Goal: Information Seeking & Learning: Learn about a topic

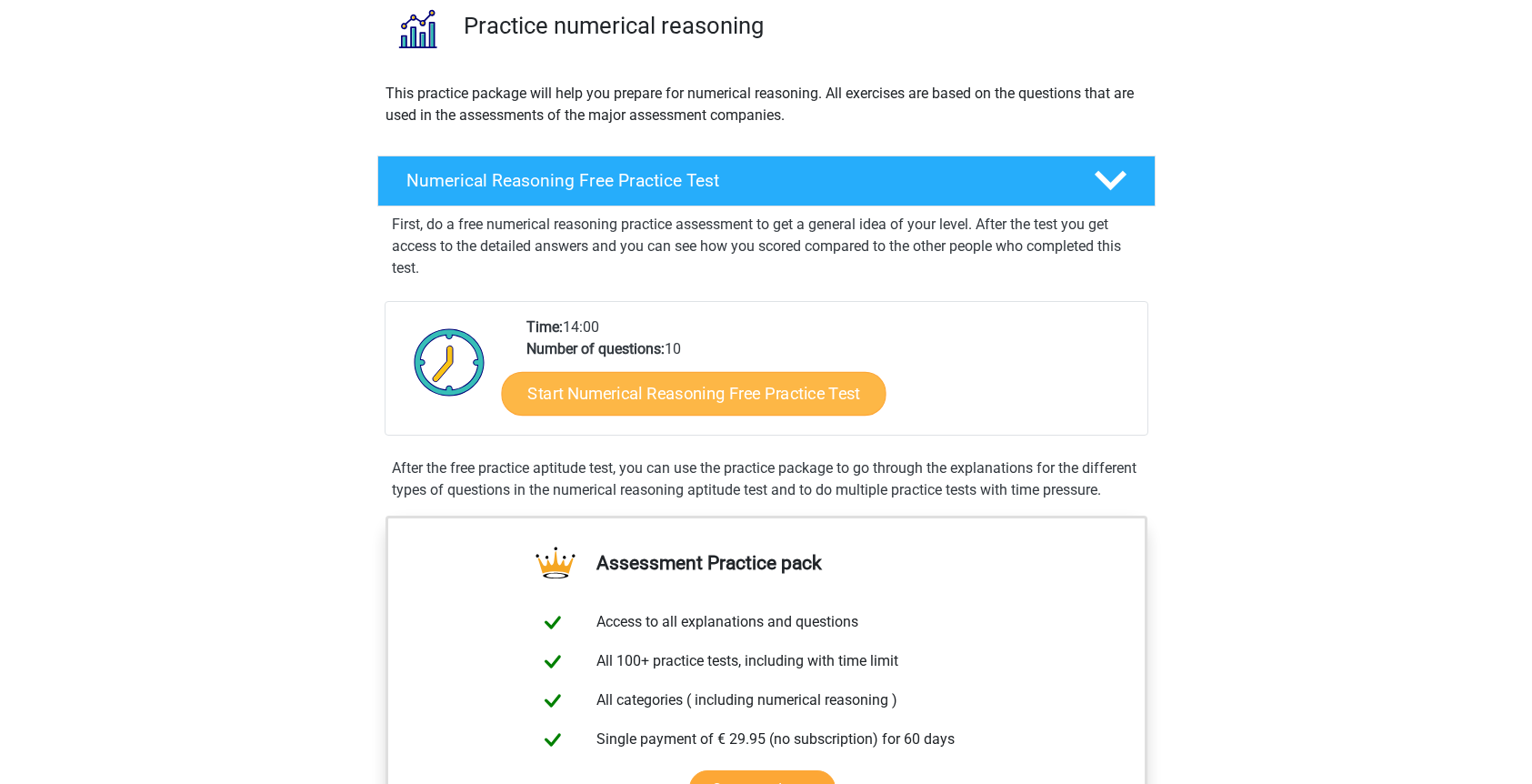
scroll to position [137, 0]
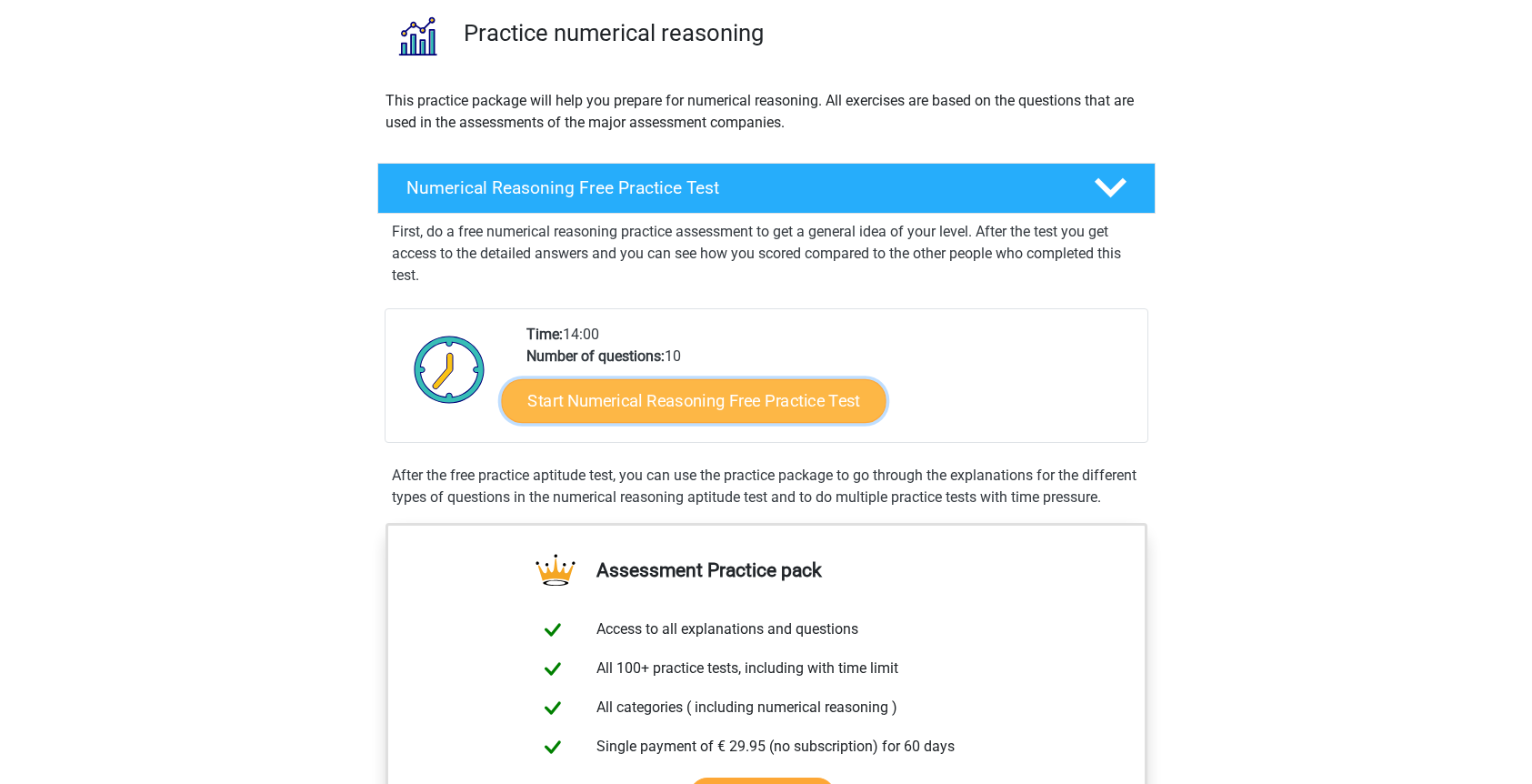
click at [714, 406] on link "Start Numerical Reasoning Free Practice Test" at bounding box center [693, 401] width 384 height 44
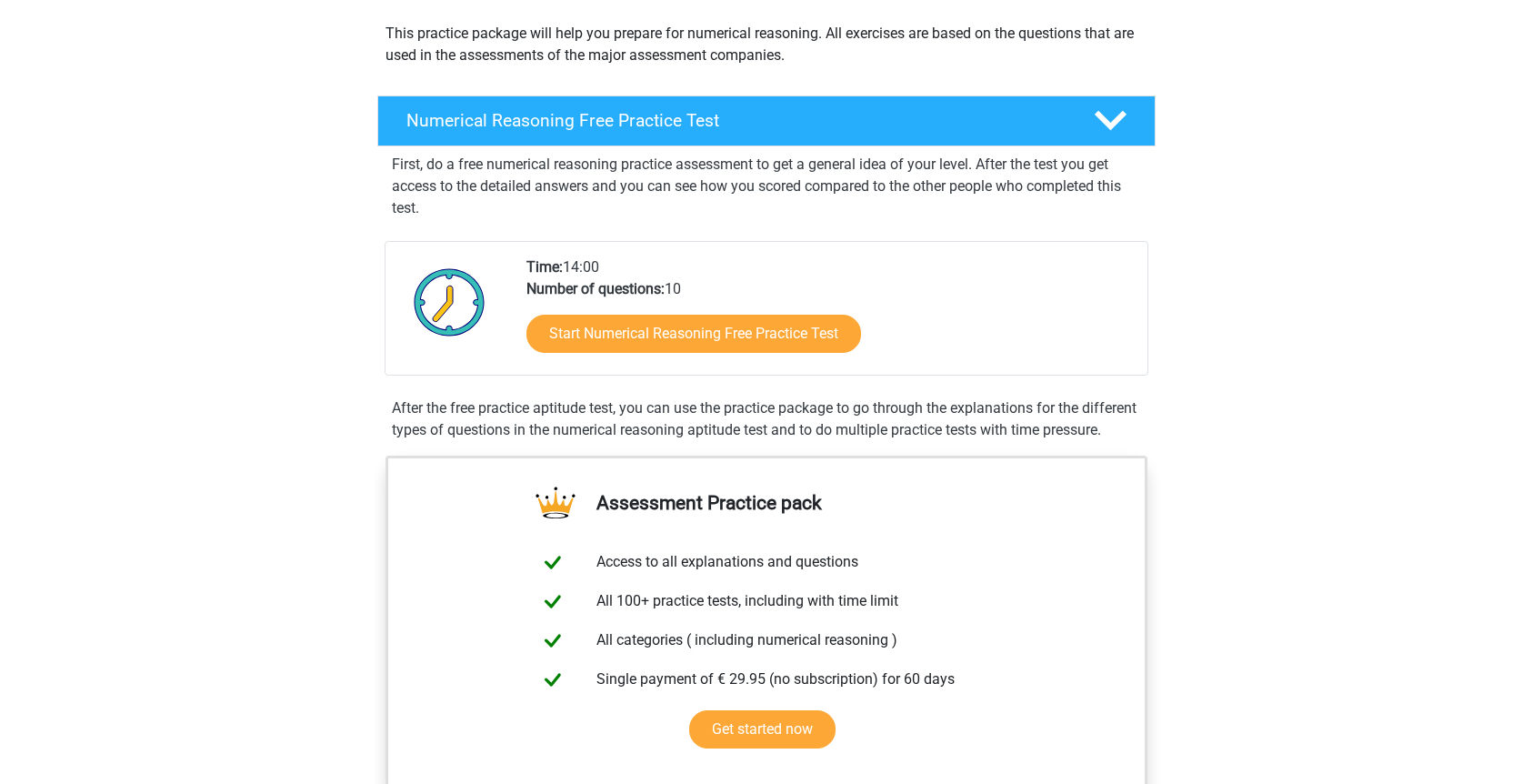
scroll to position [203, 0]
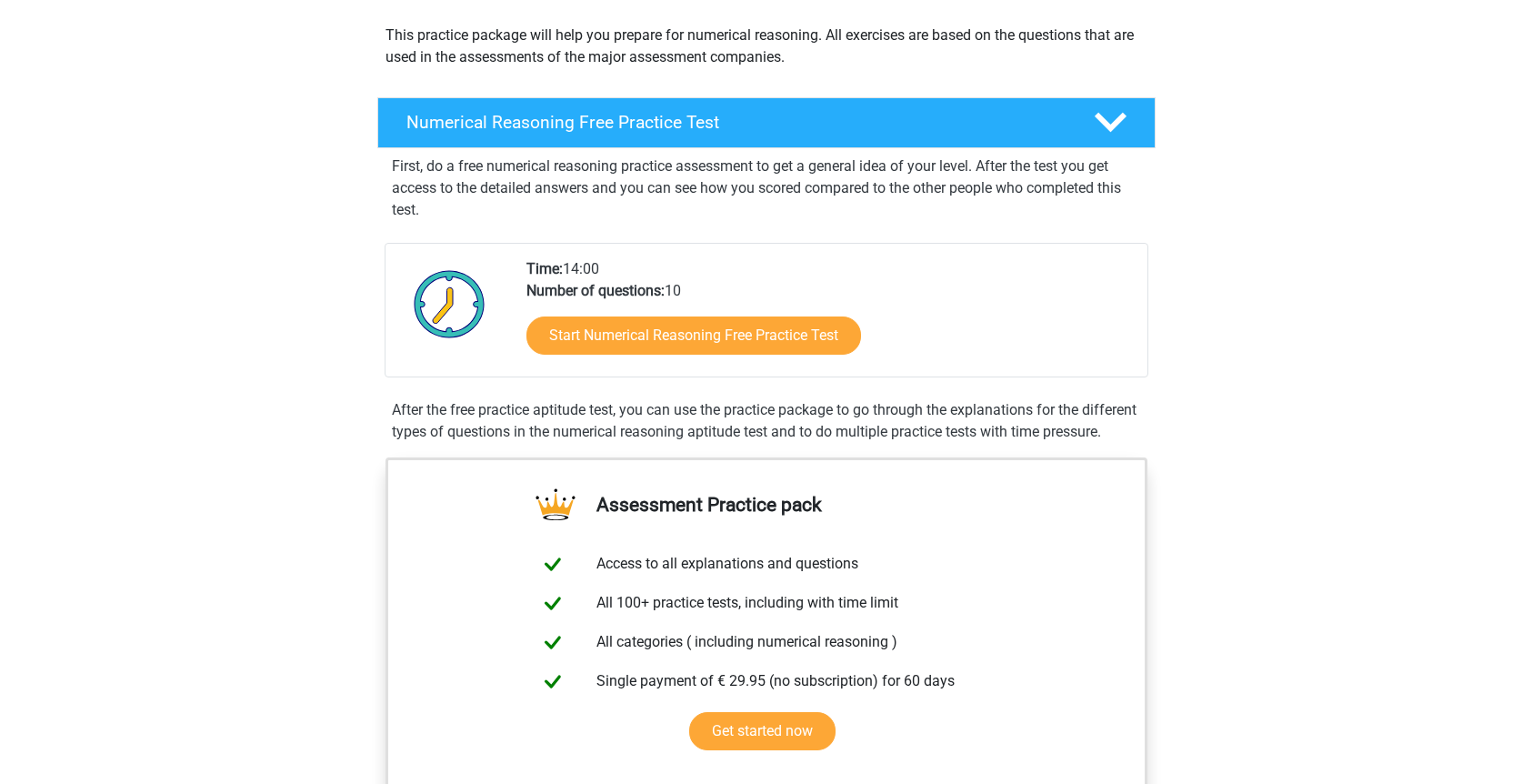
click at [579, 364] on div "Start Numerical Reasoning Free Practice Test" at bounding box center [829, 339] width 607 height 75
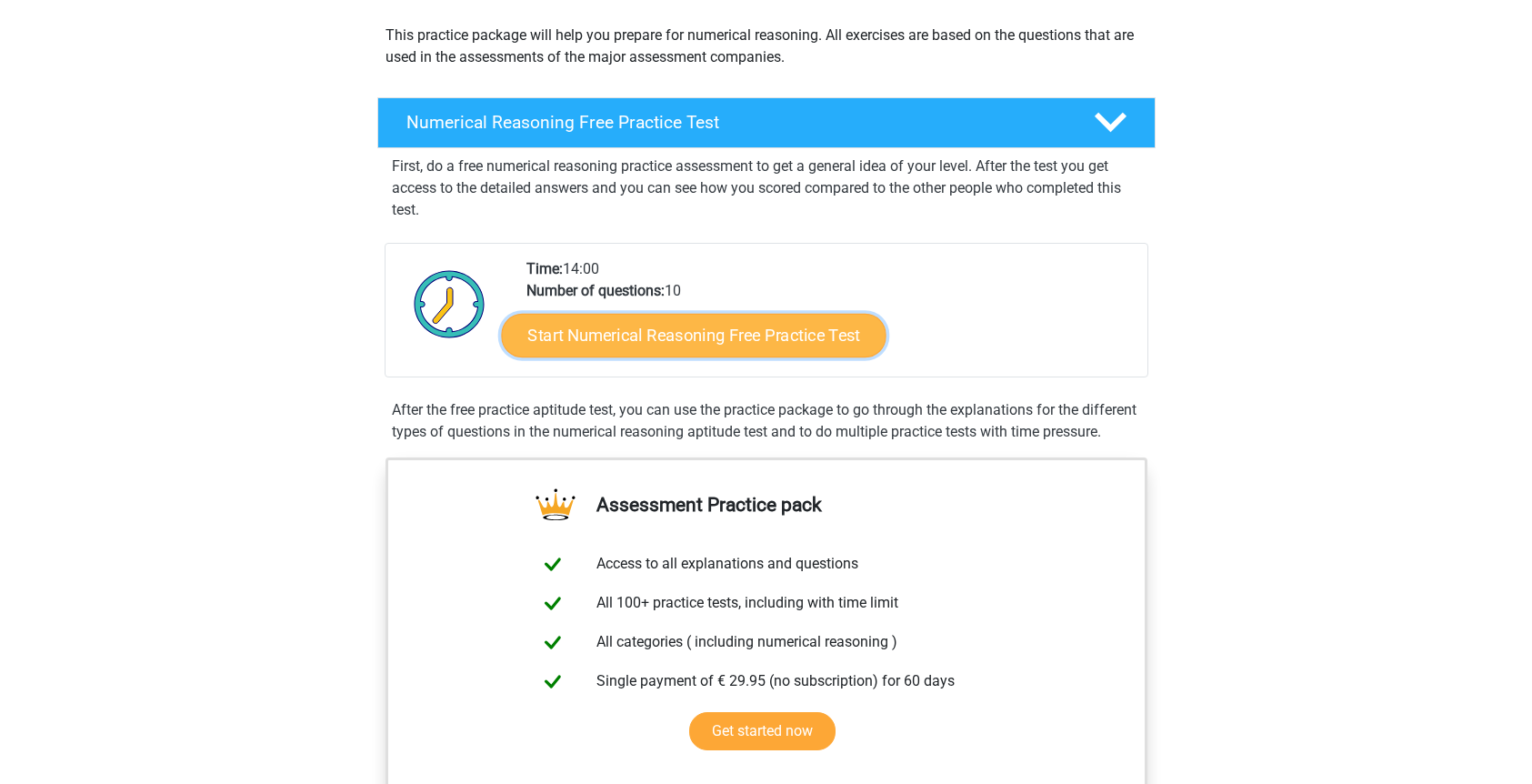
click at [579, 349] on link "Start Numerical Reasoning Free Practice Test" at bounding box center [693, 334] width 384 height 44
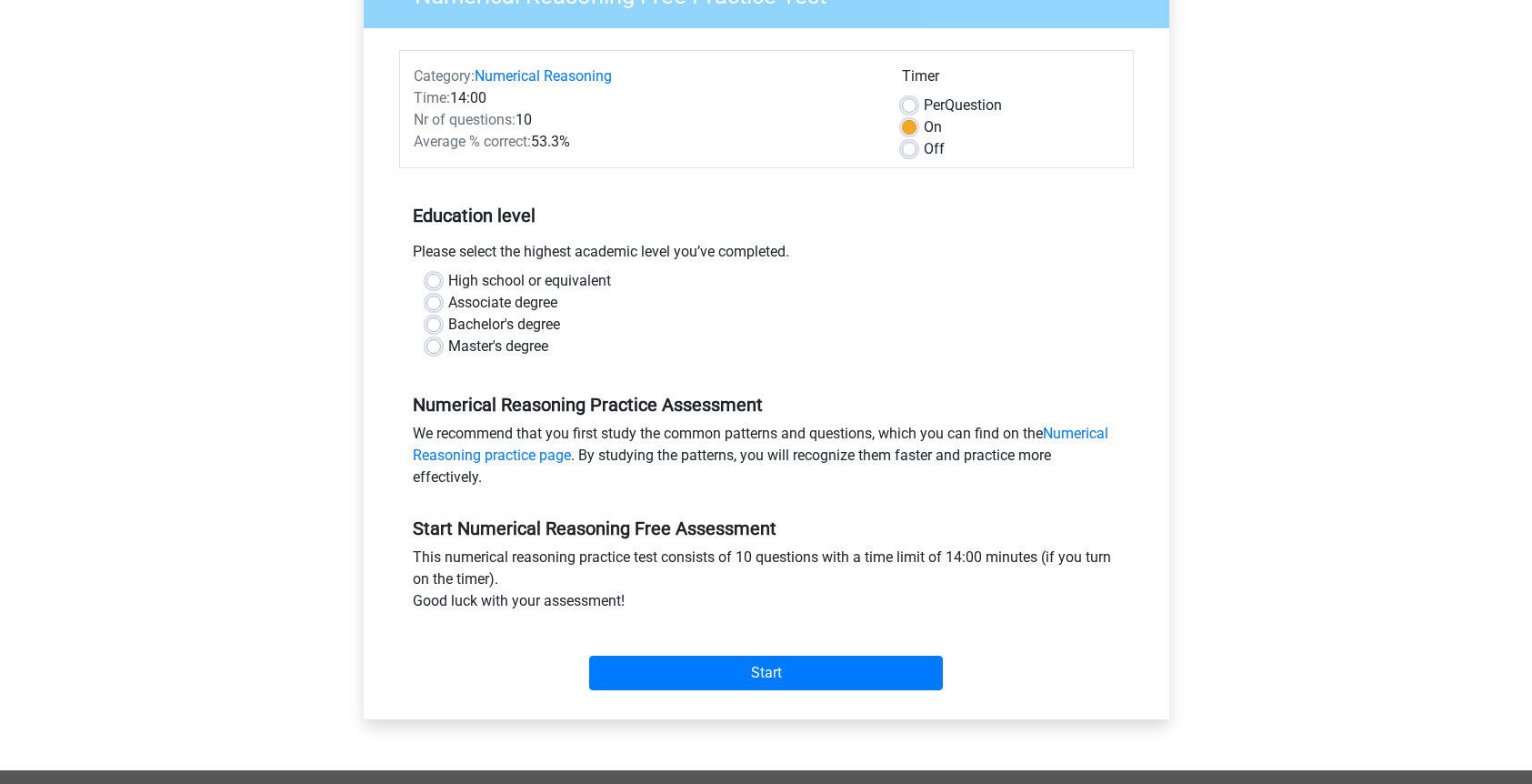
scroll to position [185, 0]
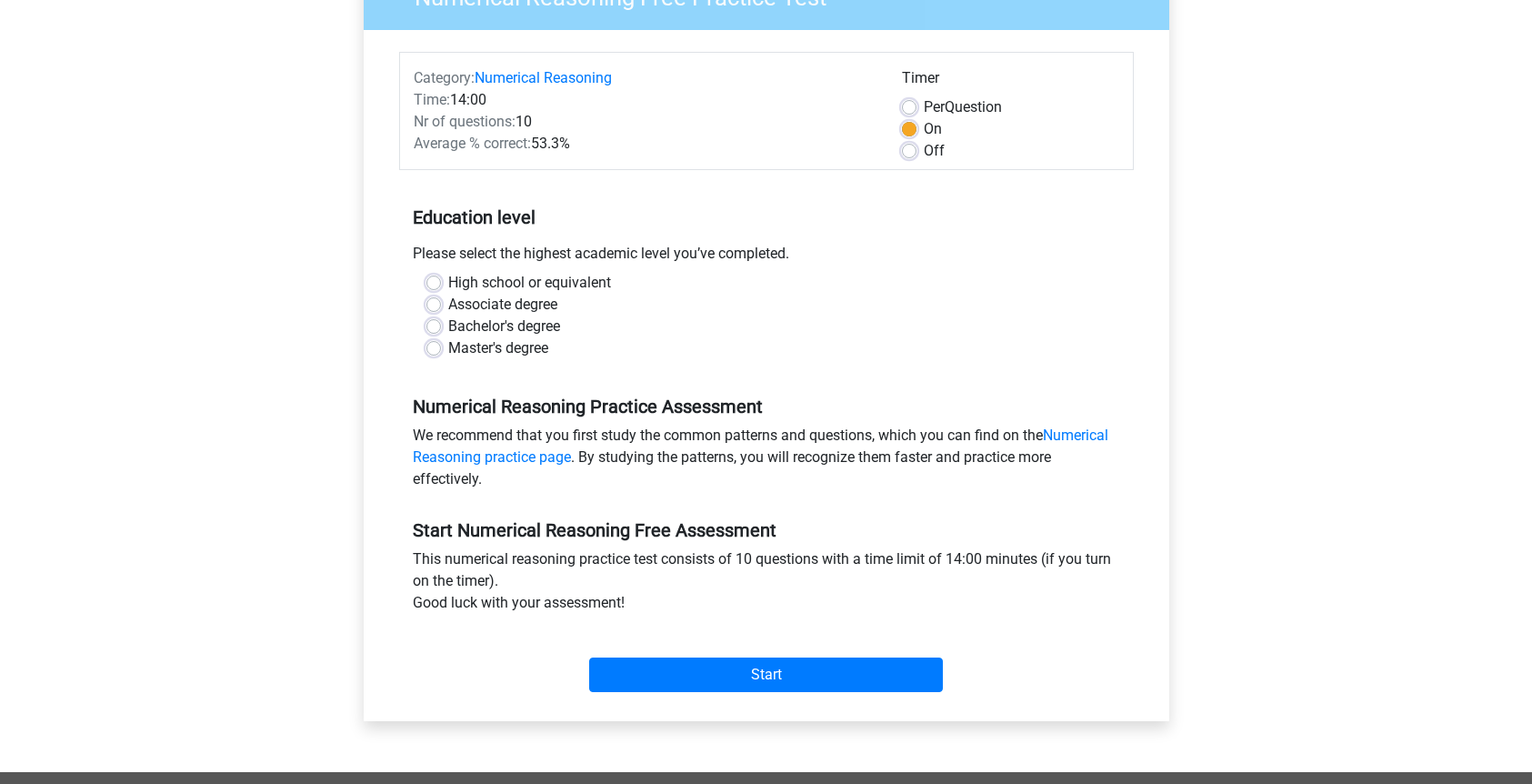
click at [449, 281] on label "High school or equivalent" at bounding box center [530, 283] width 163 height 22
click at [427, 281] on input "High school or equivalent" at bounding box center [433, 281] width 14 height 18
radio input "true"
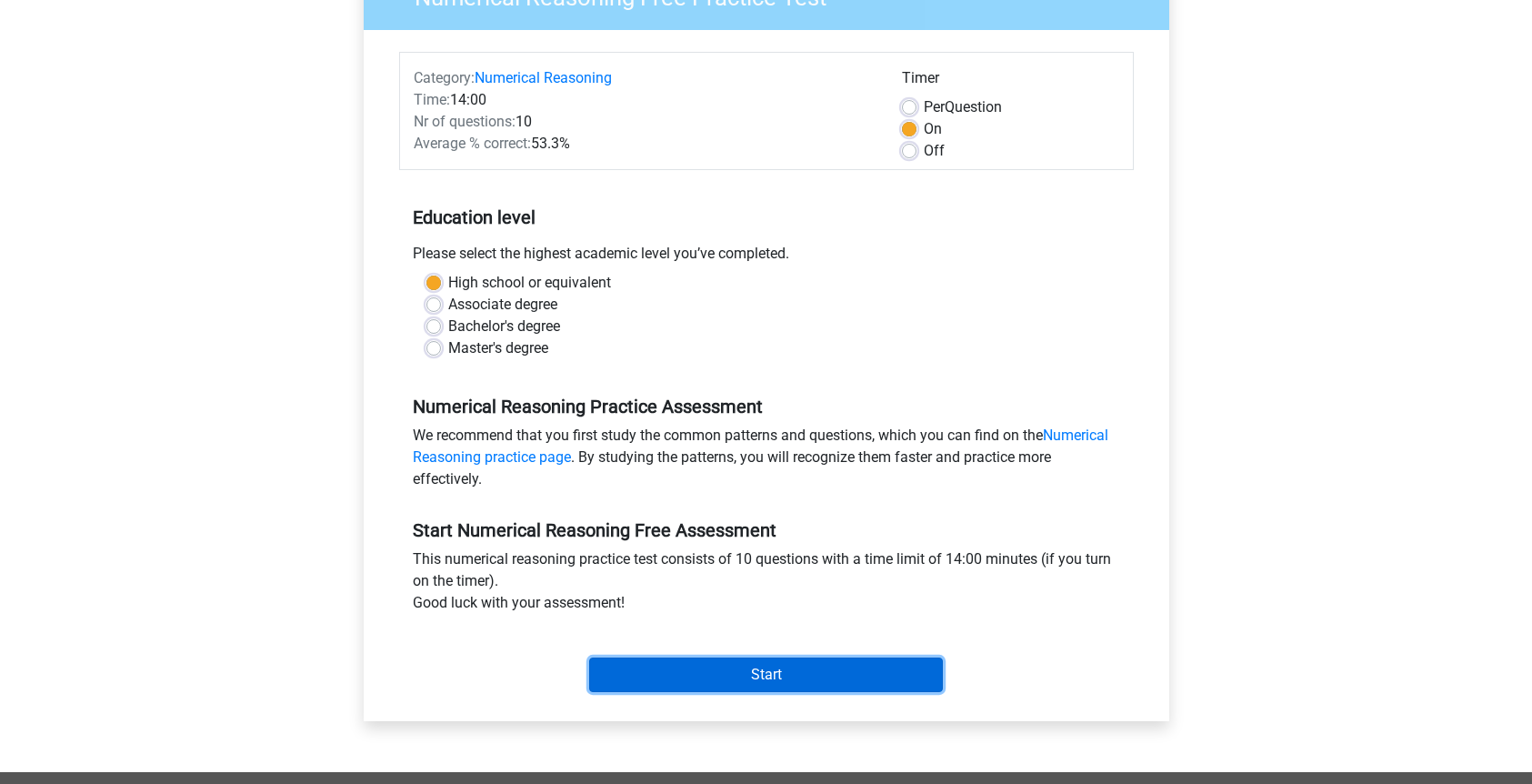
click at [688, 673] on input "Start" at bounding box center [766, 675] width 354 height 35
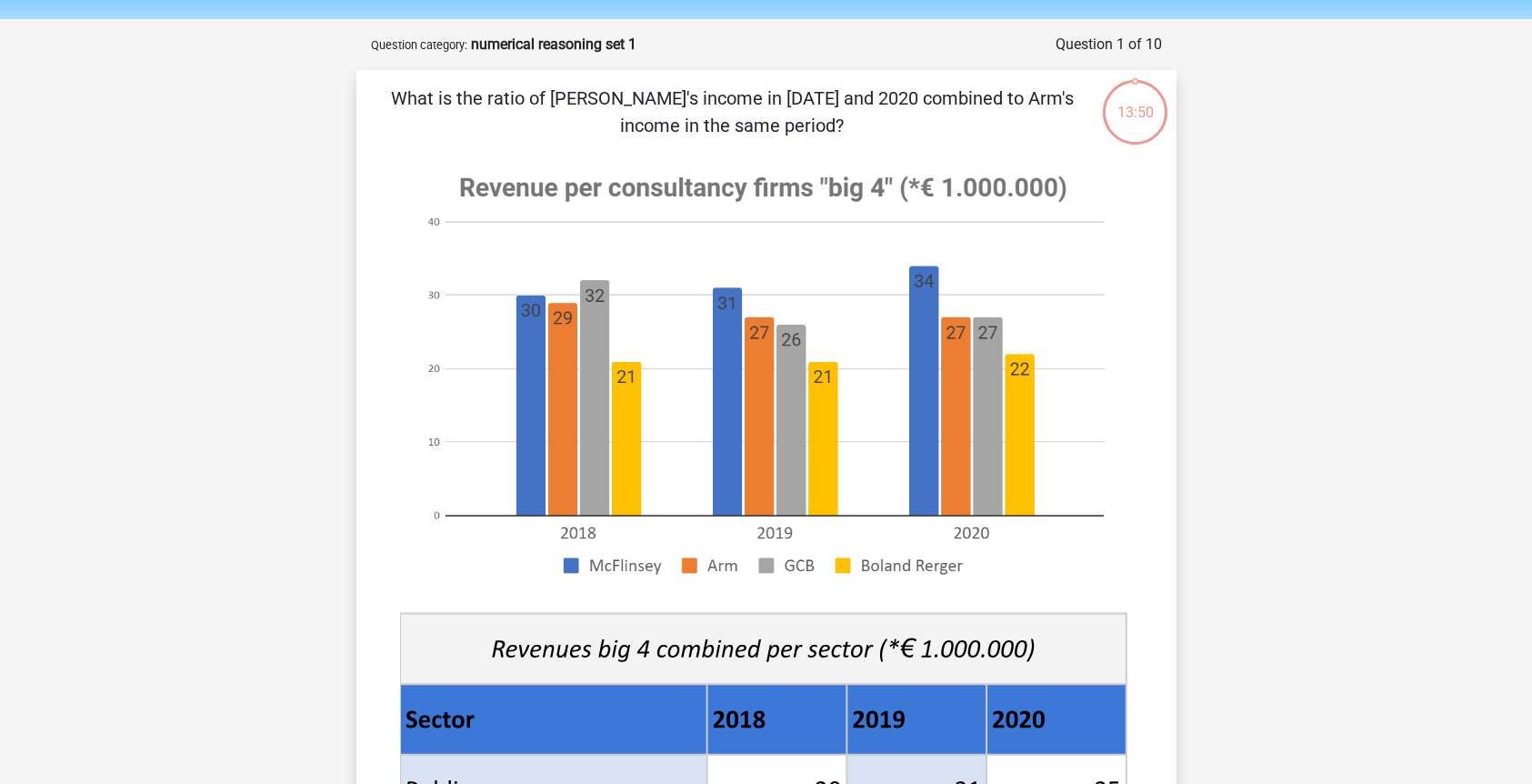
scroll to position [58, 0]
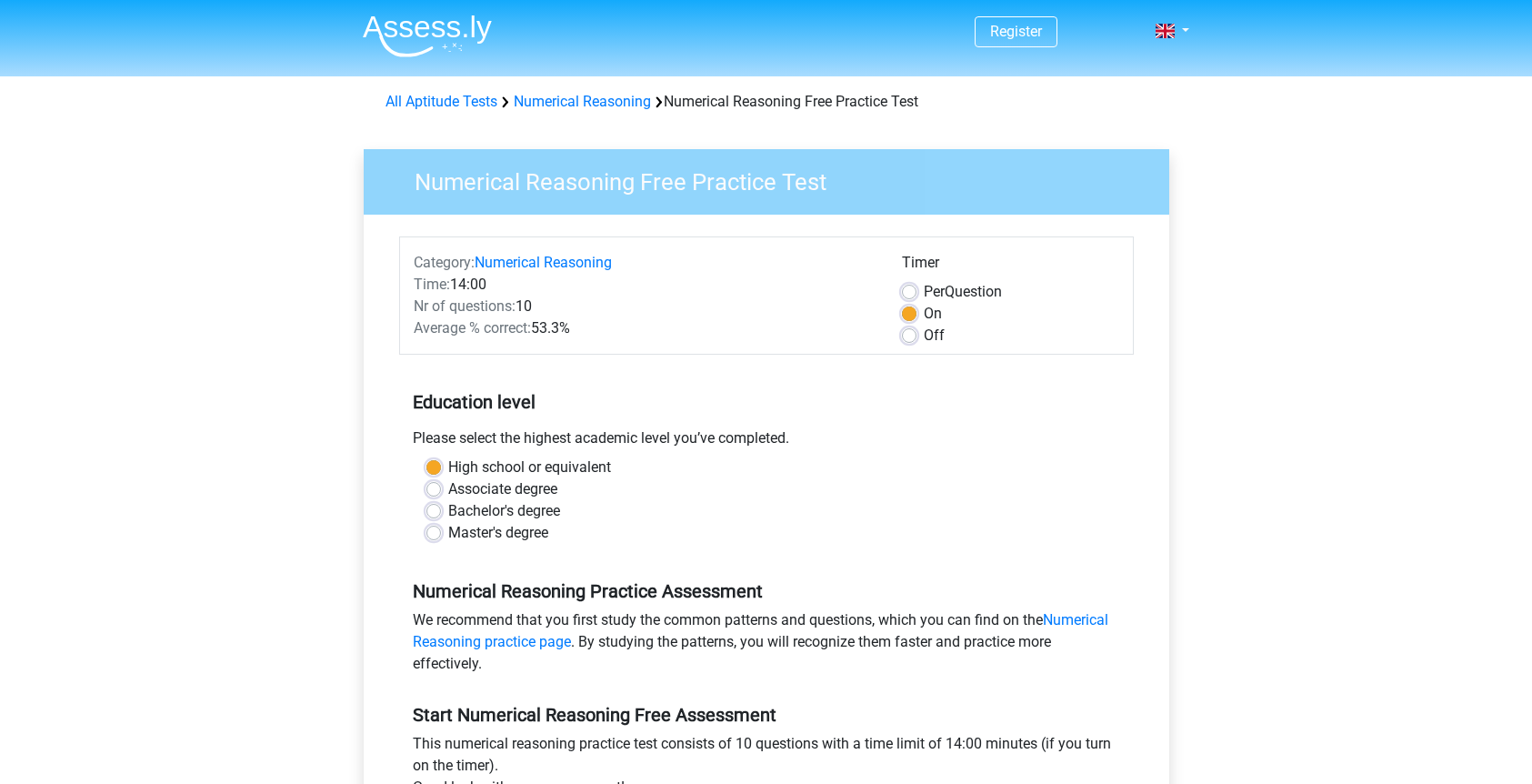
scroll to position [653, 0]
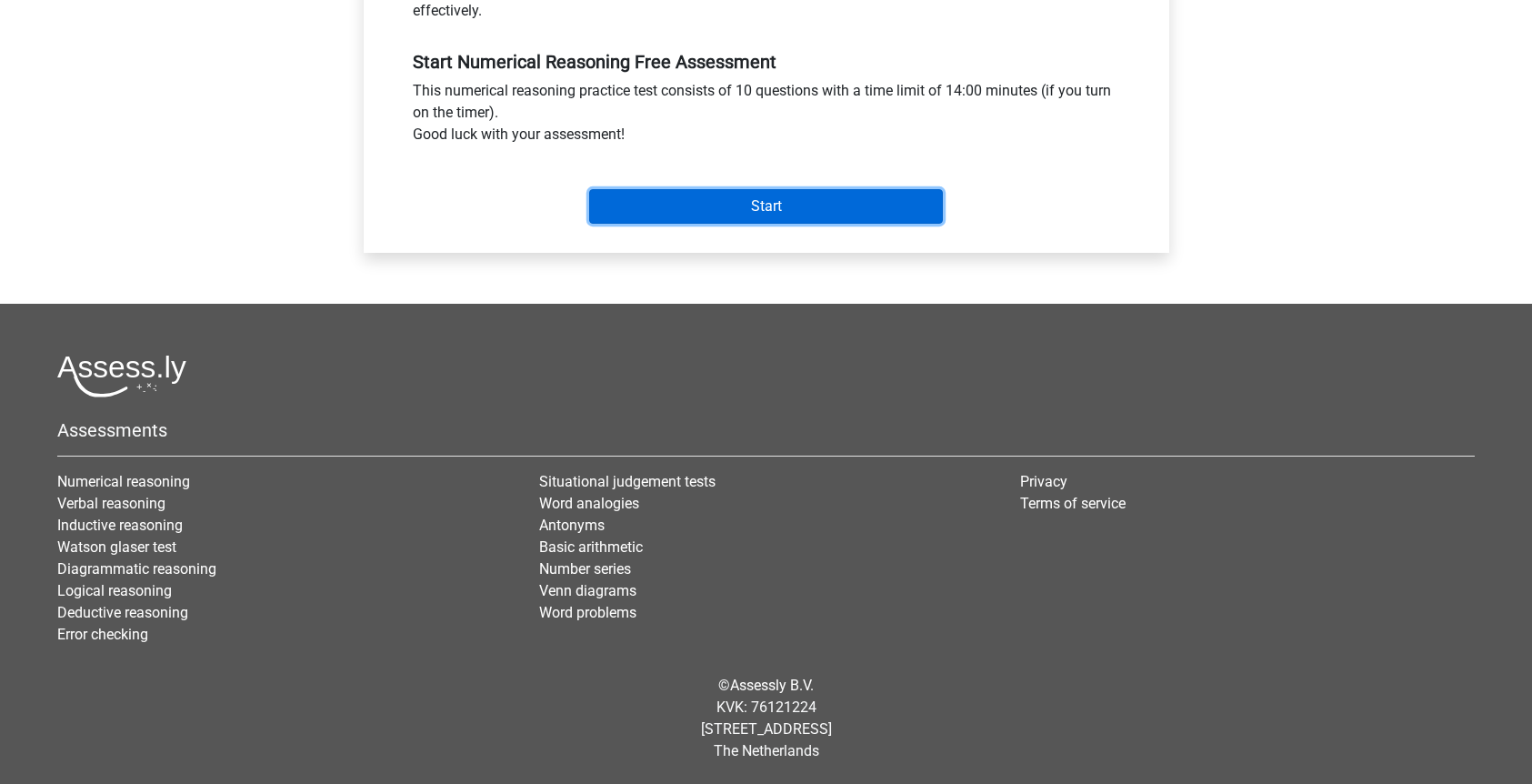
click at [731, 217] on input "Start" at bounding box center [766, 206] width 354 height 35
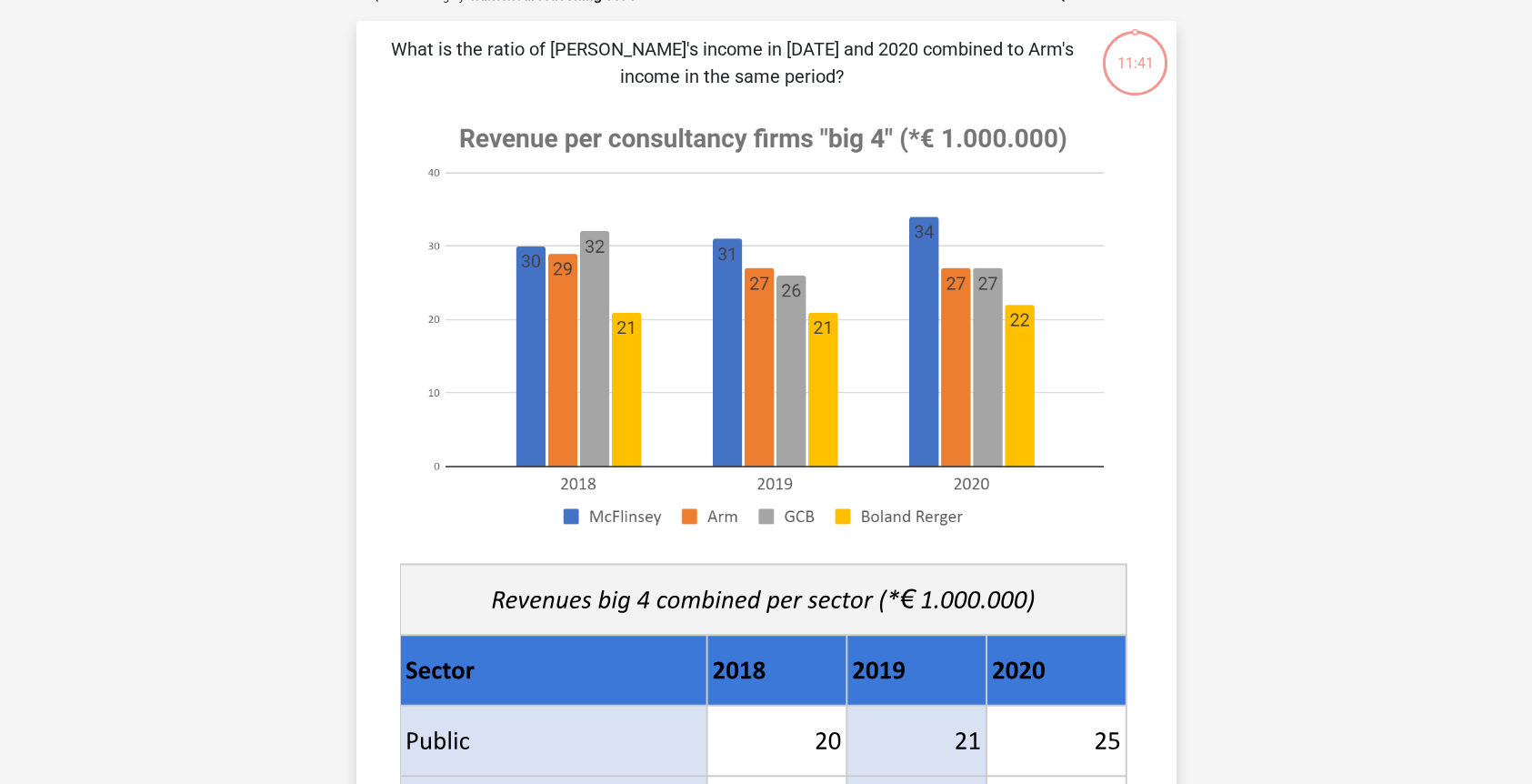
scroll to position [1053, 0]
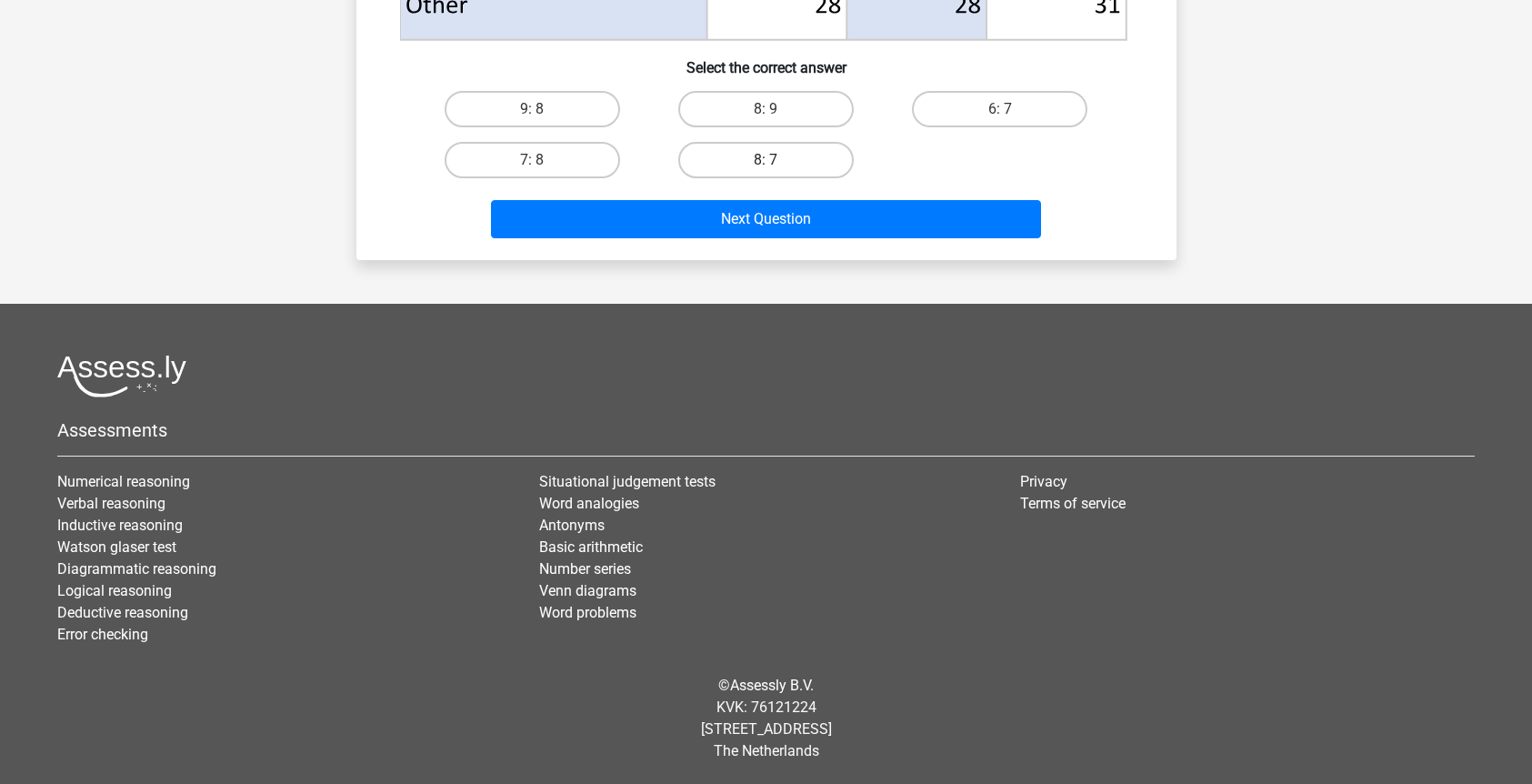
click at [749, 173] on label "8: 7" at bounding box center [766, 160] width 175 height 36
click at [766, 172] on input "8: 7" at bounding box center [772, 166] width 12 height 12
radio input "true"
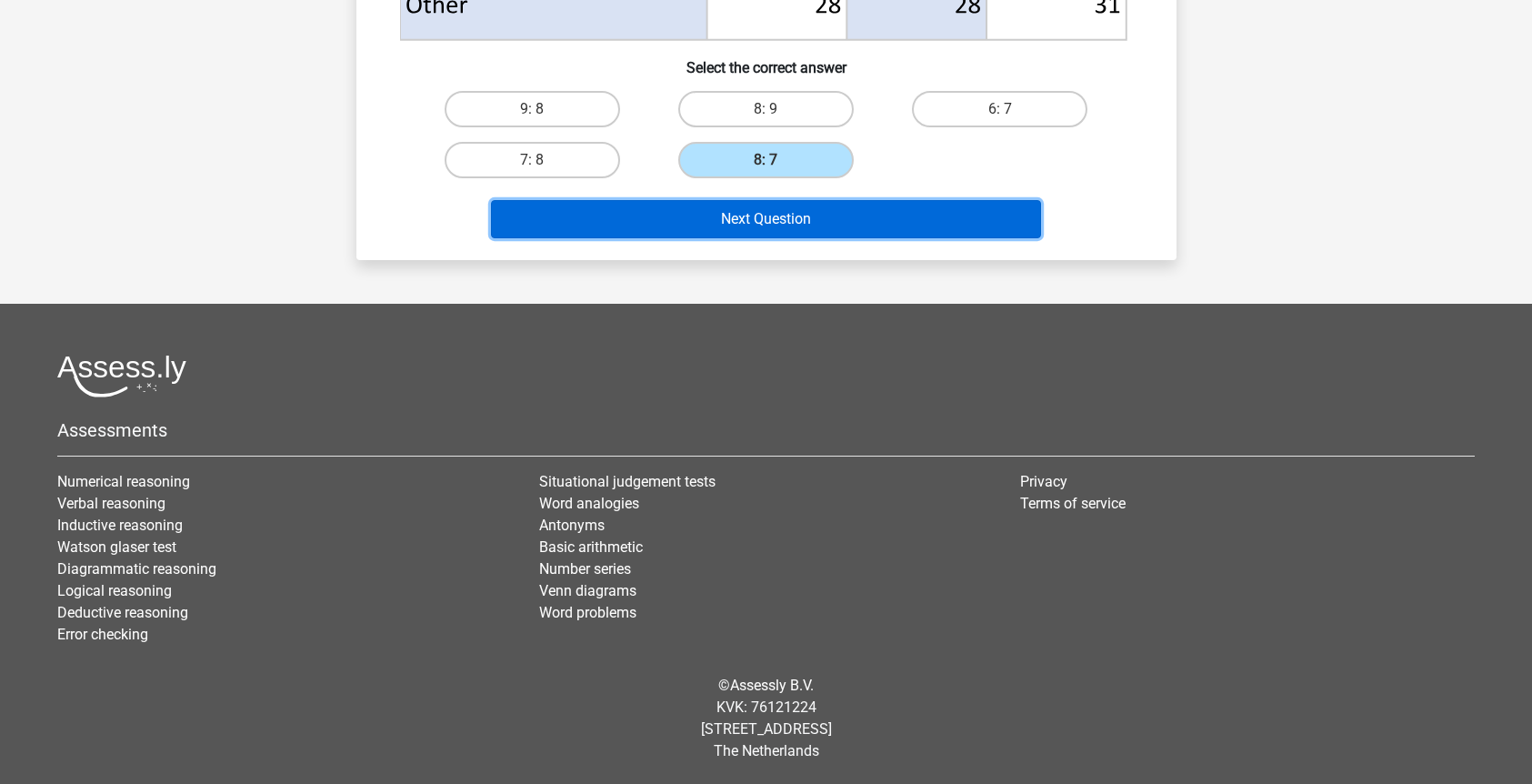
click at [760, 220] on button "Next Question" at bounding box center [766, 219] width 550 height 38
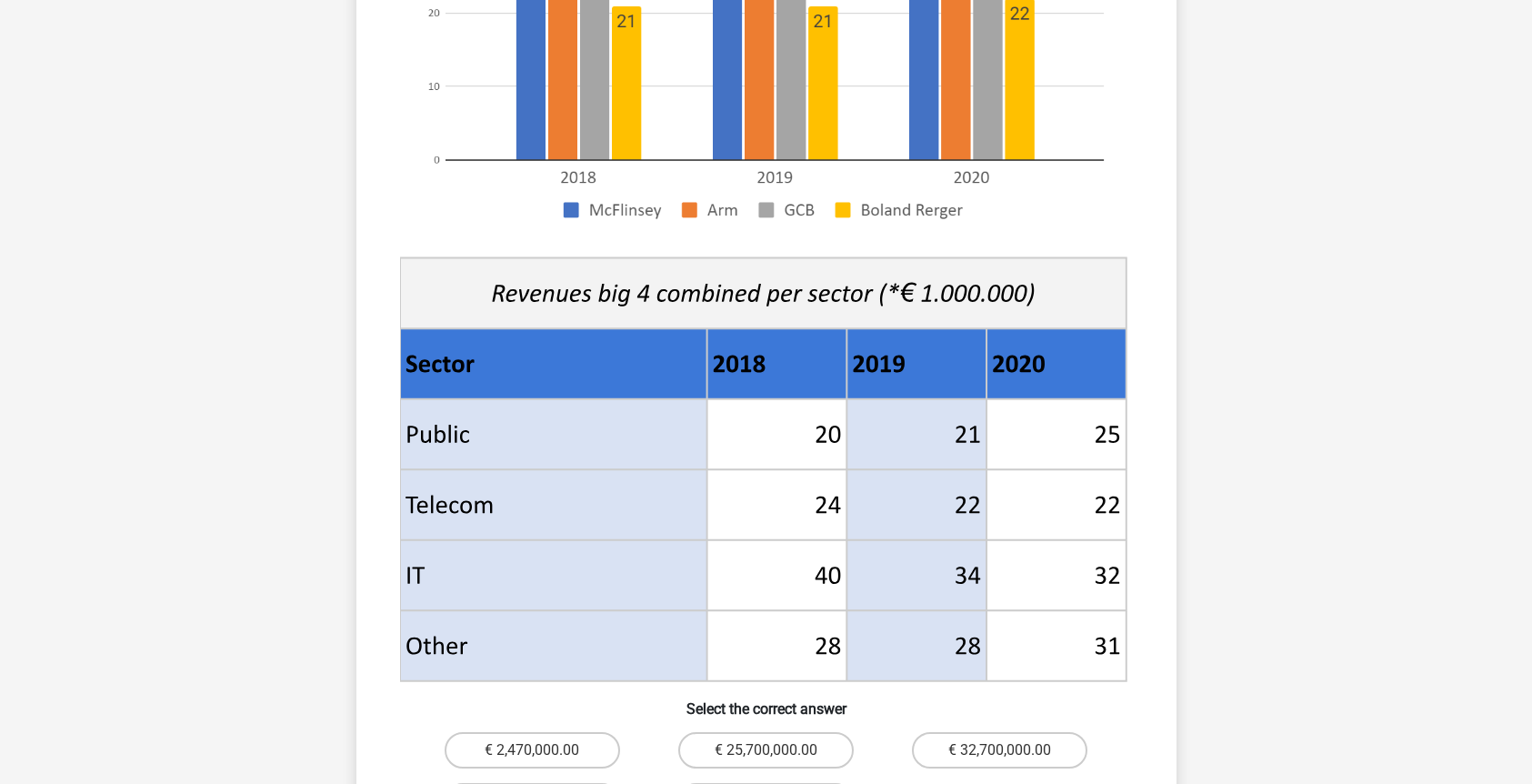
scroll to position [645, 0]
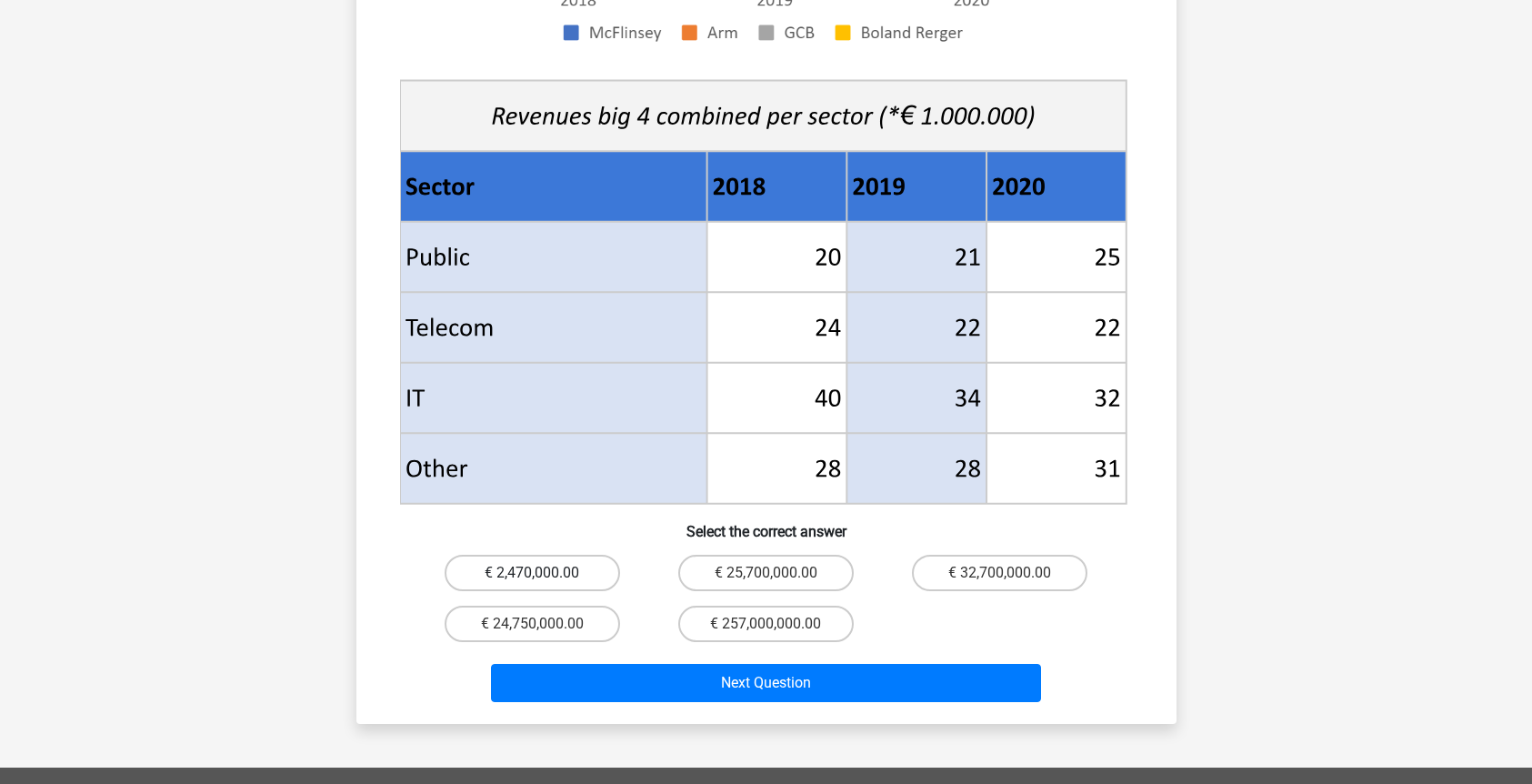
click at [598, 555] on label "€ 2,470,000.00" at bounding box center [532, 573] width 175 height 36
click at [544, 573] on input "€ 2,470,000.00" at bounding box center [538, 579] width 12 height 12
radio input "true"
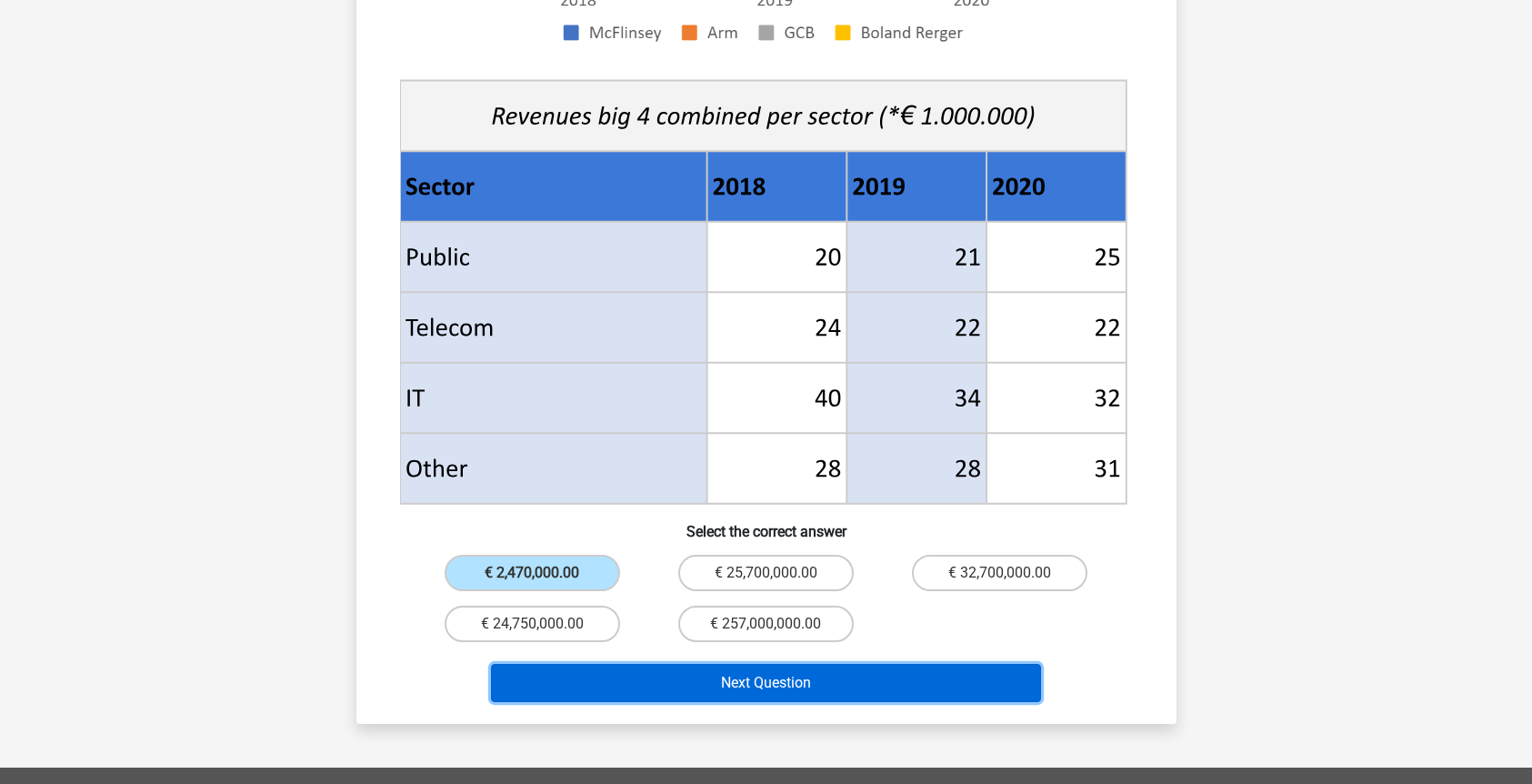
click at [700, 663] on button "Next Question" at bounding box center [766, 682] width 550 height 38
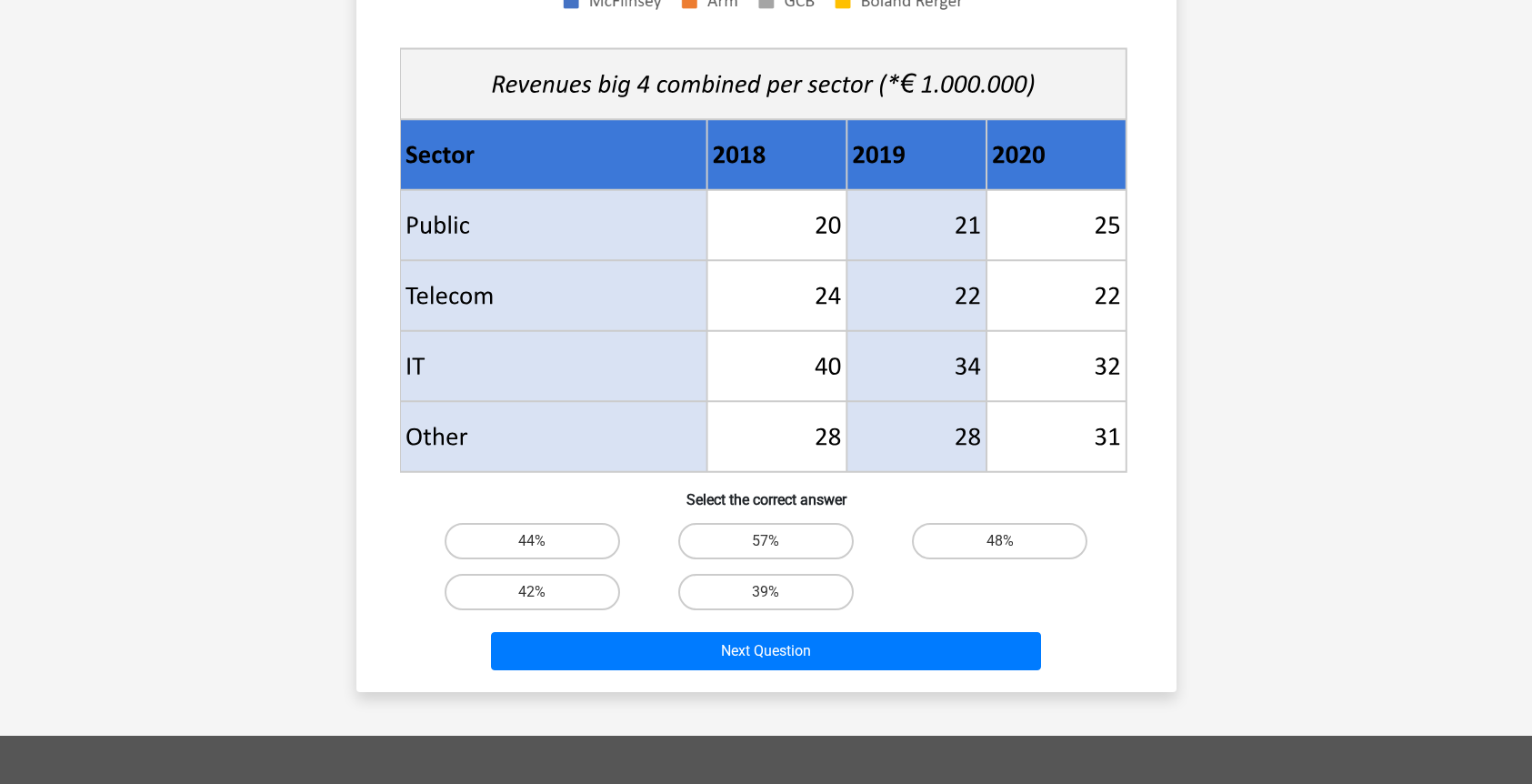
scroll to position [623, 0]
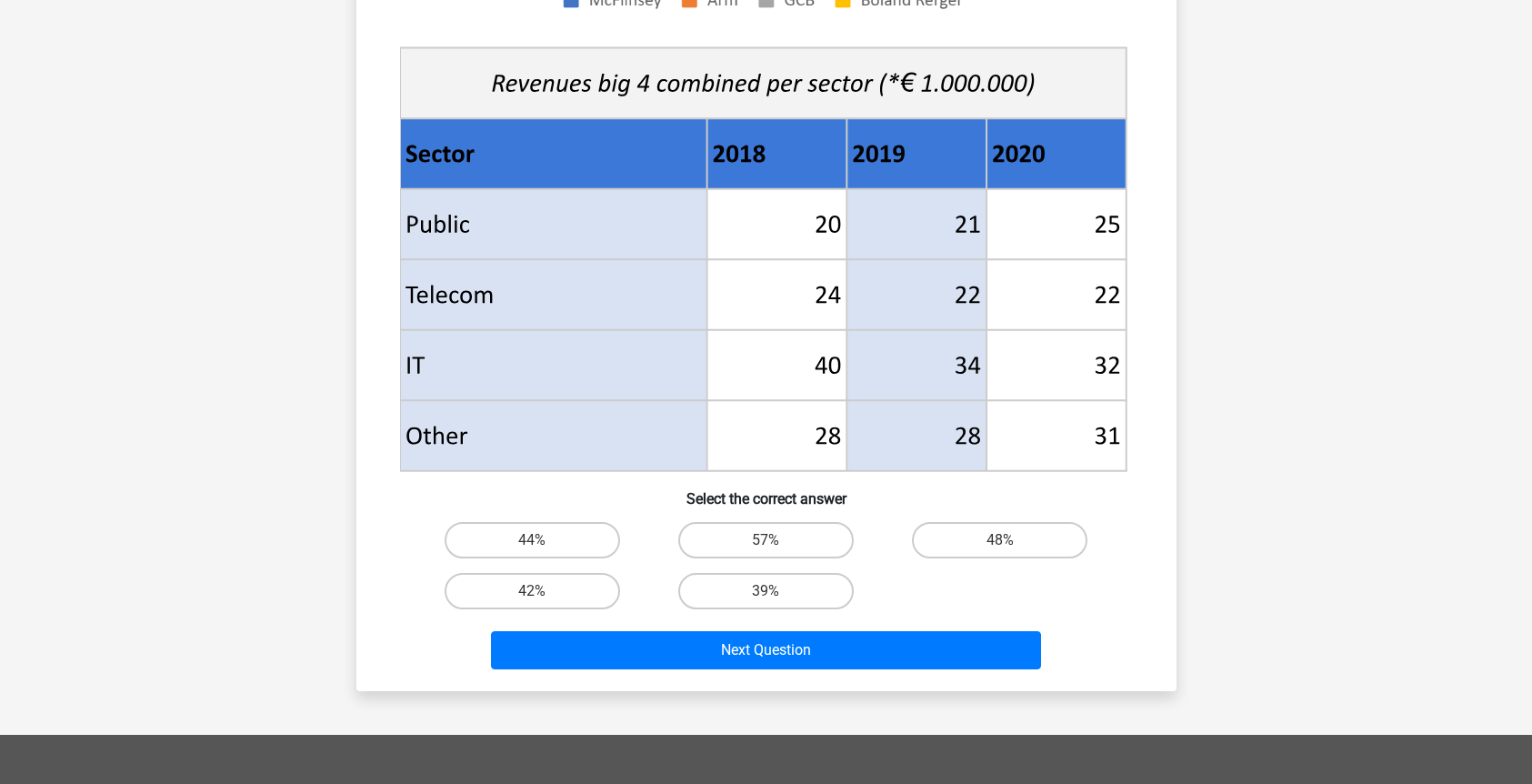
click at [947, 562] on div "48%" at bounding box center [1000, 540] width 234 height 51
click at [934, 560] on div "48%" at bounding box center [1000, 540] width 234 height 51
click at [943, 532] on label "48%" at bounding box center [999, 540] width 175 height 36
click at [1000, 540] on input "48%" at bounding box center [1006, 545] width 12 height 12
radio input "true"
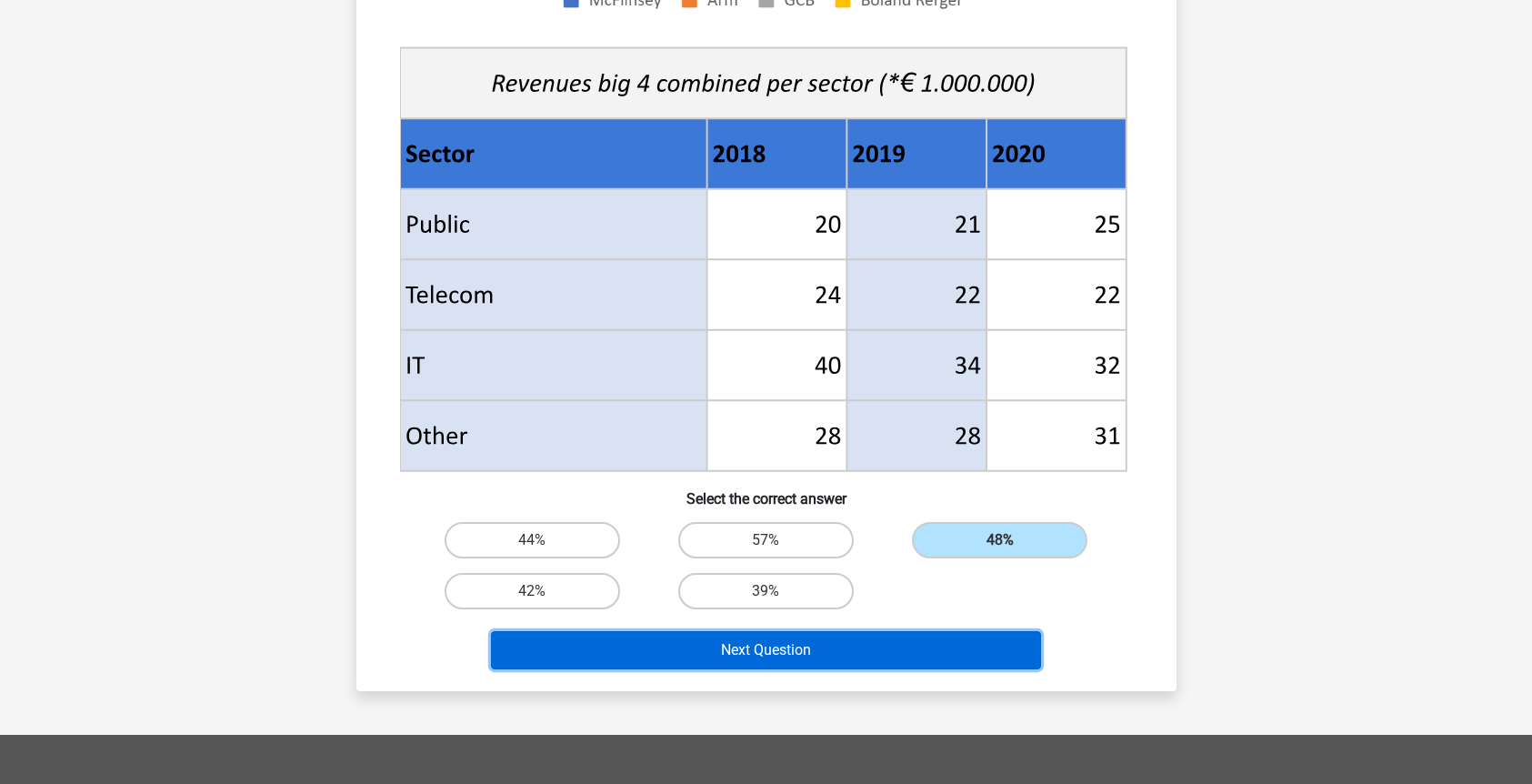
click at [888, 641] on button "Next Question" at bounding box center [766, 650] width 550 height 38
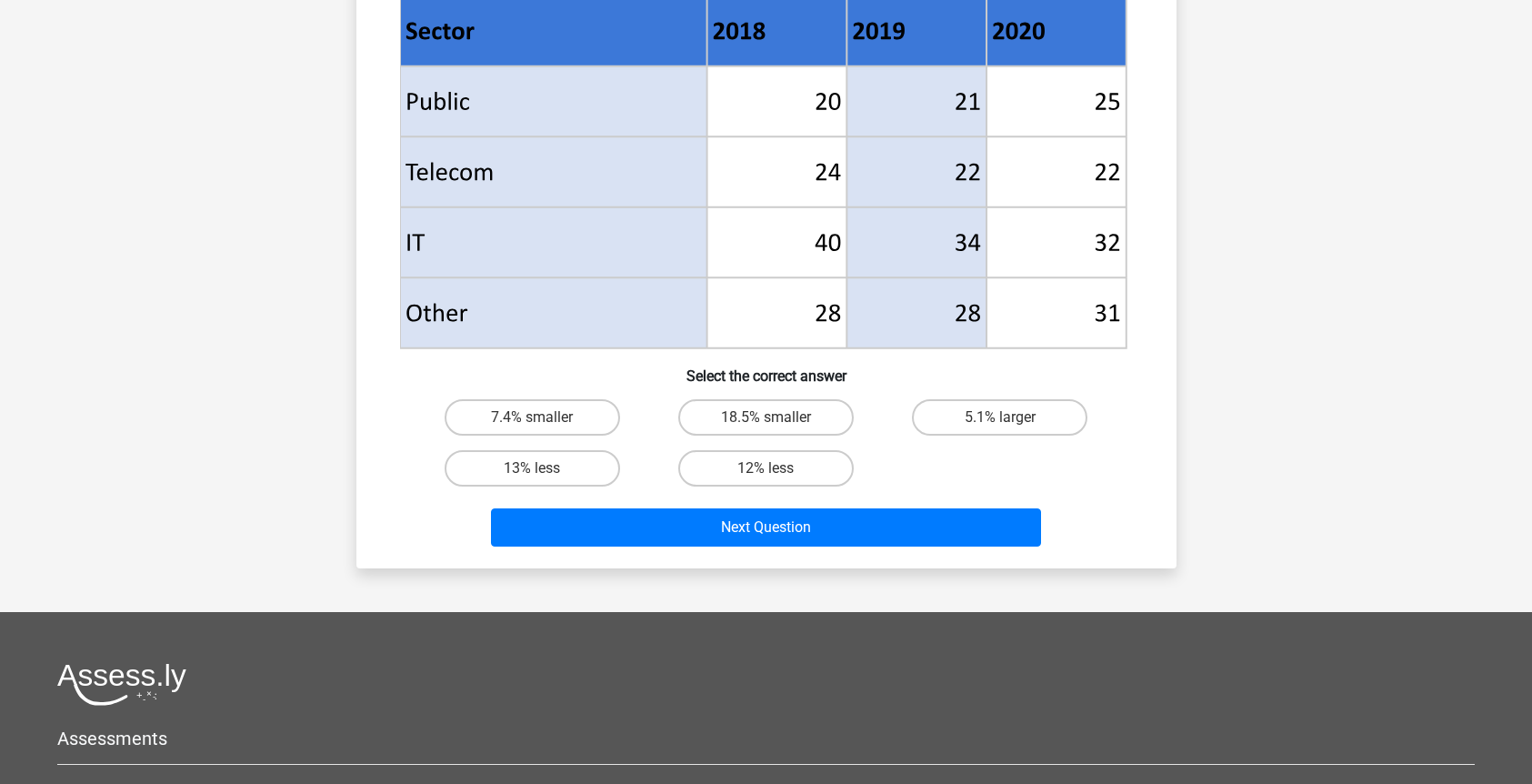
scroll to position [747, 0]
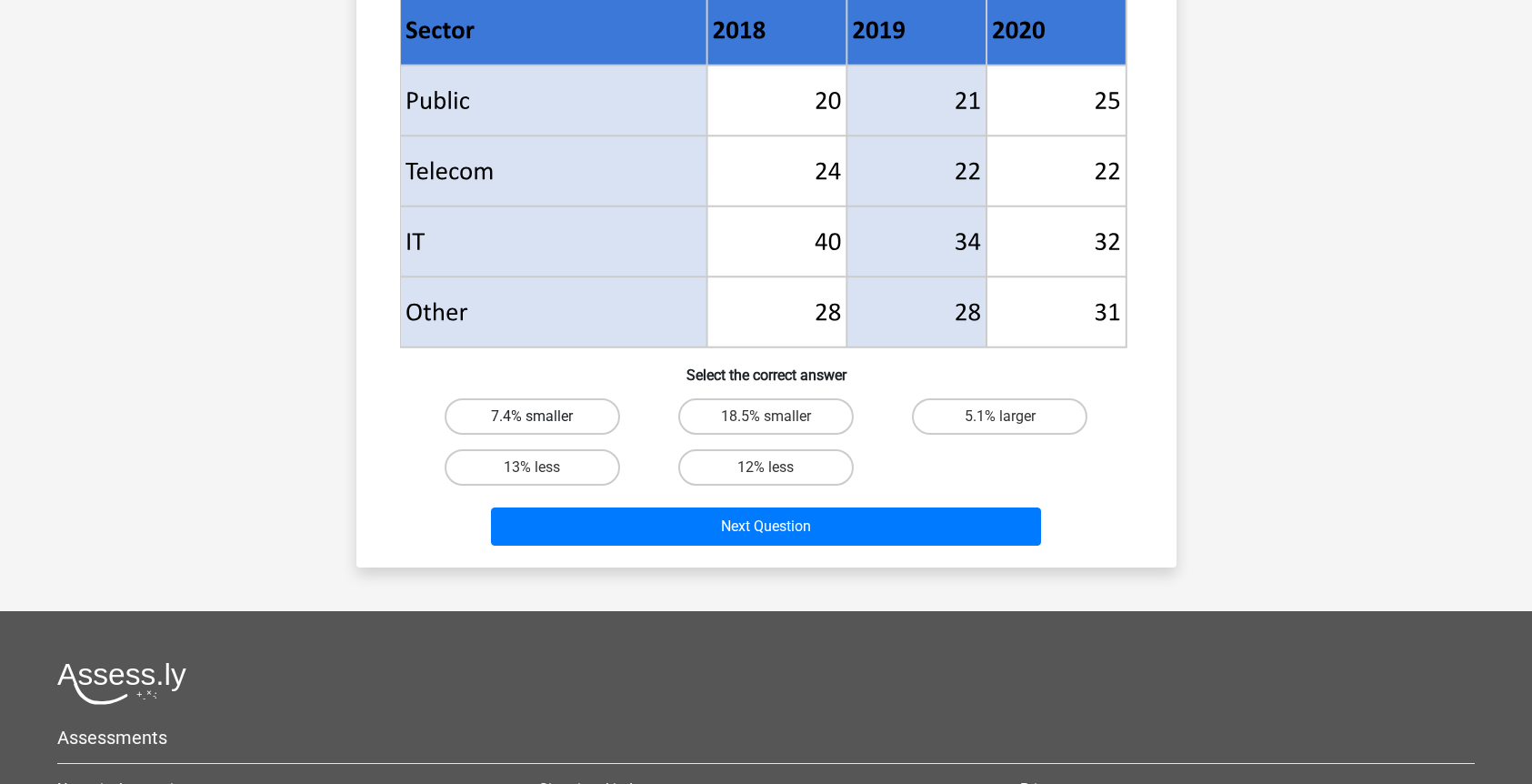
click at [564, 411] on label "7.4% smaller" at bounding box center [532, 416] width 175 height 36
click at [544, 416] on input "7.4% smaller" at bounding box center [538, 422] width 12 height 12
radio input "true"
click at [564, 411] on label "7.4% smaller" at bounding box center [532, 416] width 175 height 36
click at [544, 416] on input "7.4% smaller" at bounding box center [538, 422] width 12 height 12
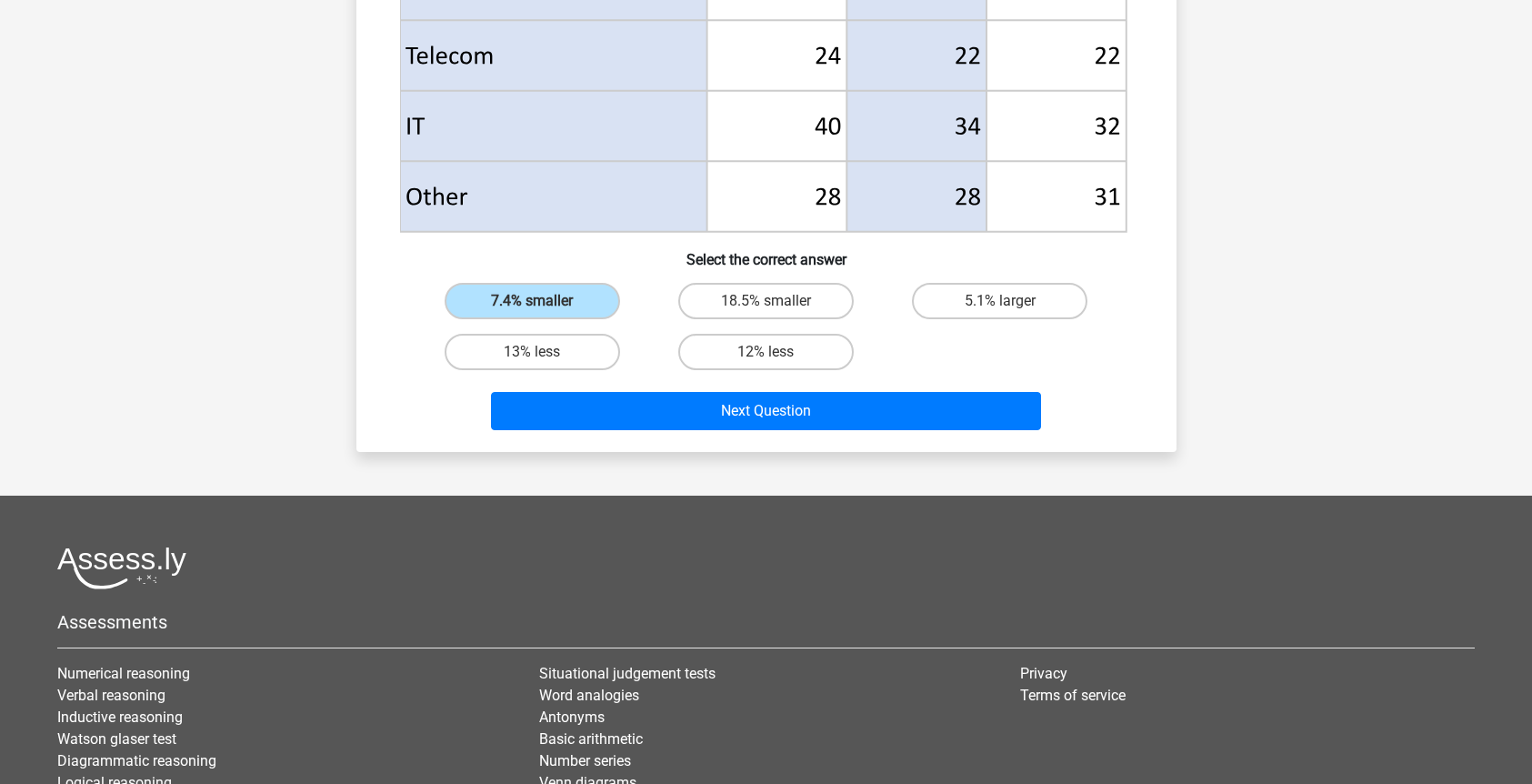
scroll to position [865, 0]
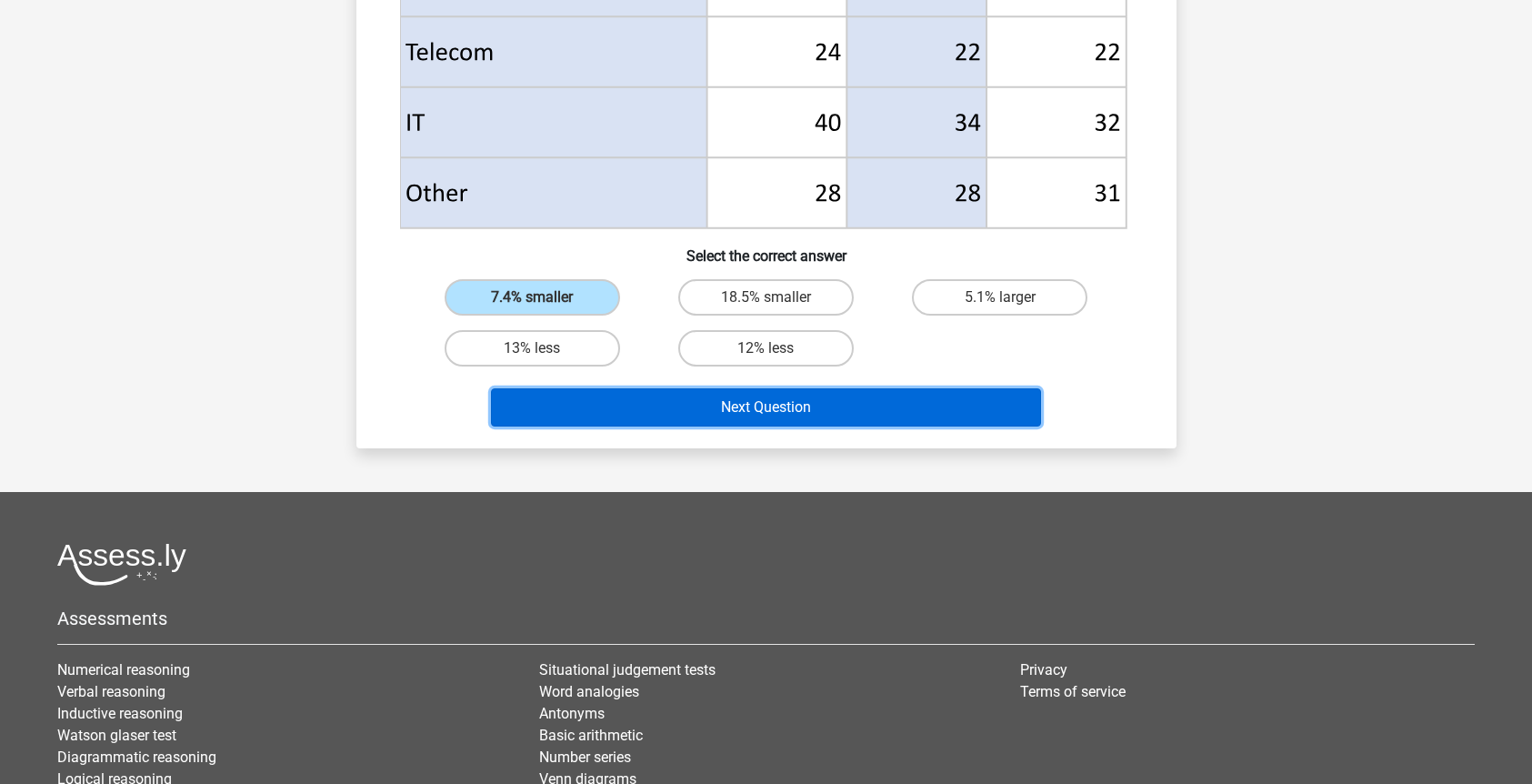
click at [683, 401] on button "Next Question" at bounding box center [766, 407] width 550 height 38
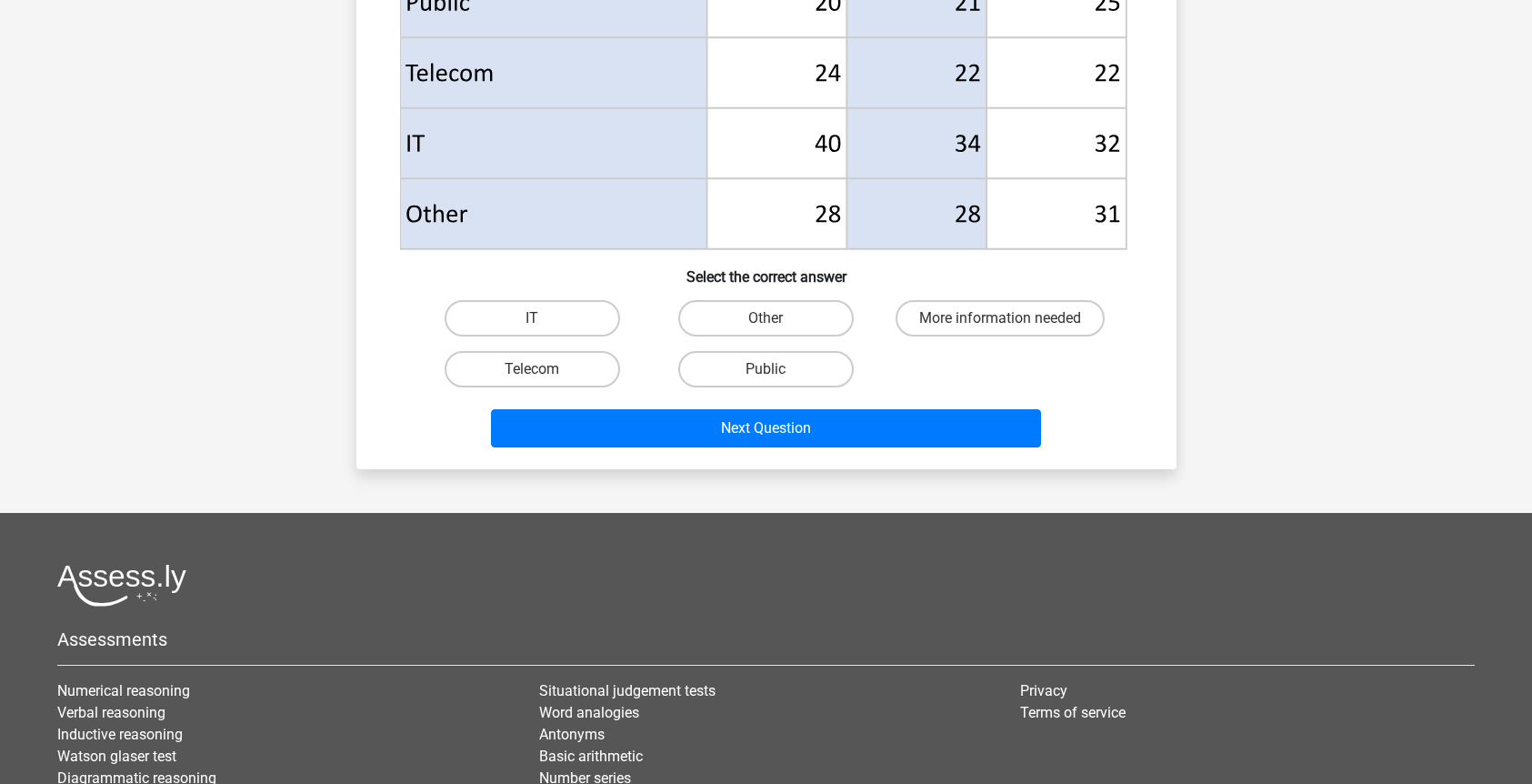
scroll to position [1053, 0]
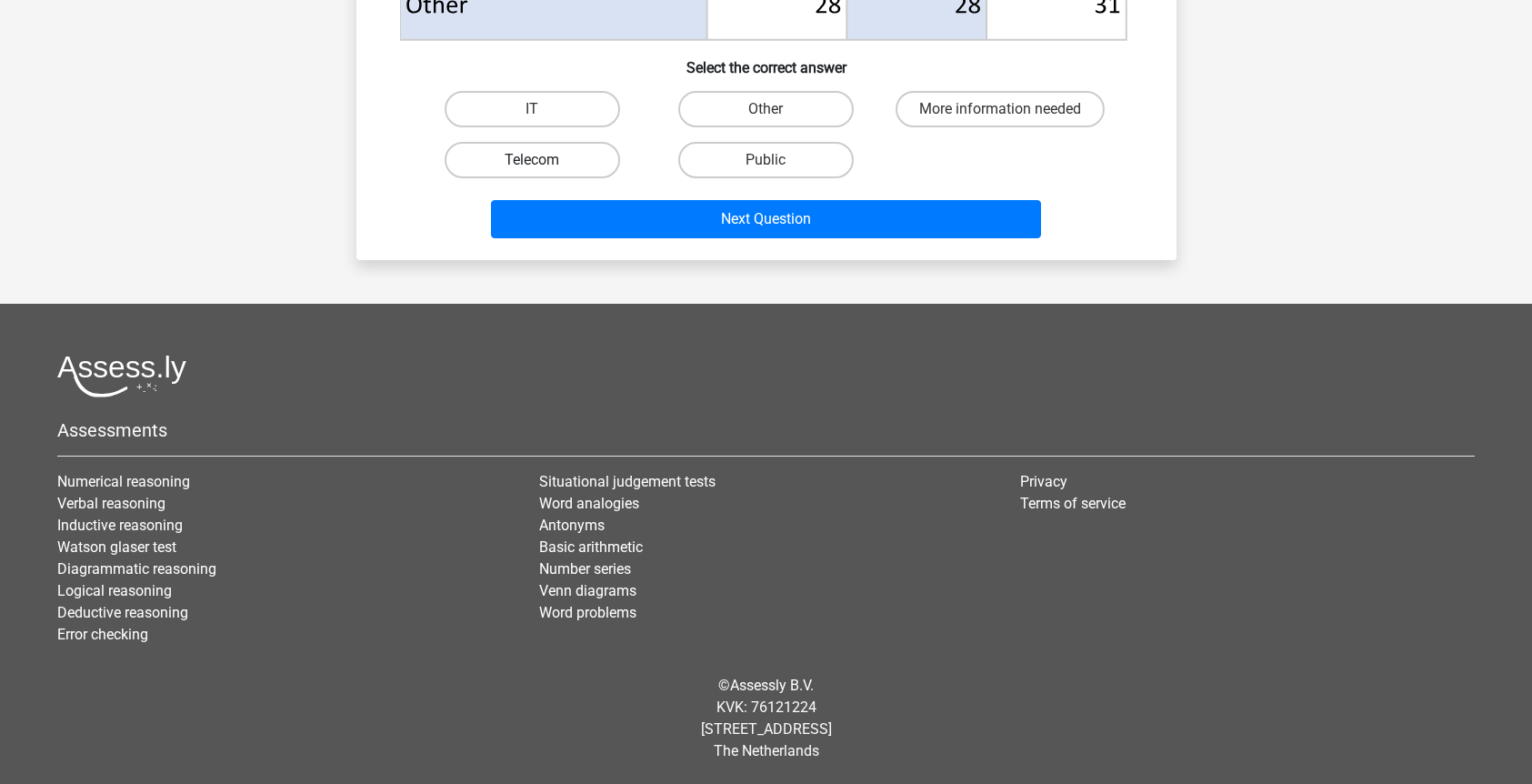
click at [555, 158] on label "Telecom" at bounding box center [532, 160] width 175 height 36
click at [544, 160] on input "Telecom" at bounding box center [538, 166] width 12 height 12
radio input "true"
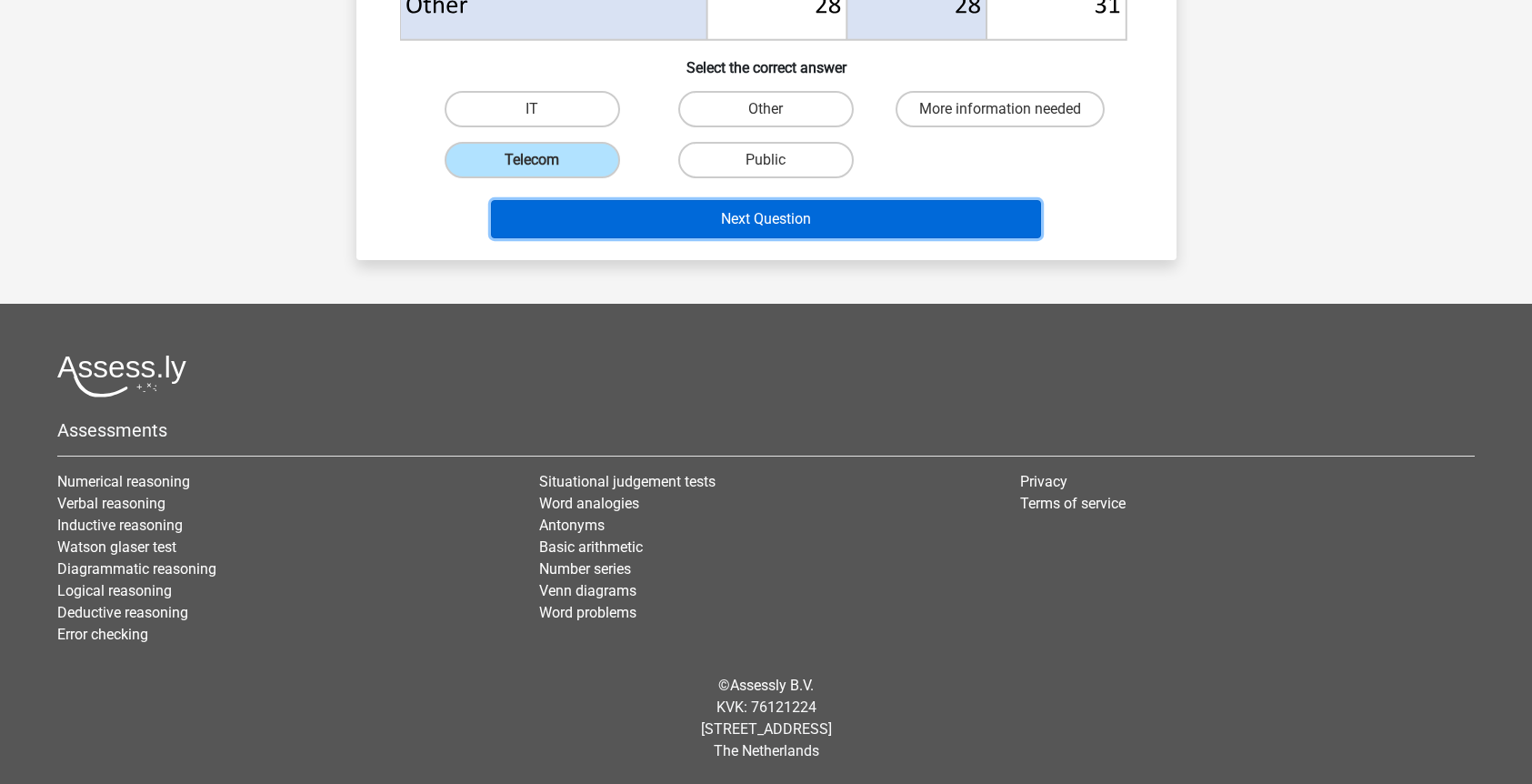
click at [563, 212] on button "Next Question" at bounding box center [766, 219] width 550 height 38
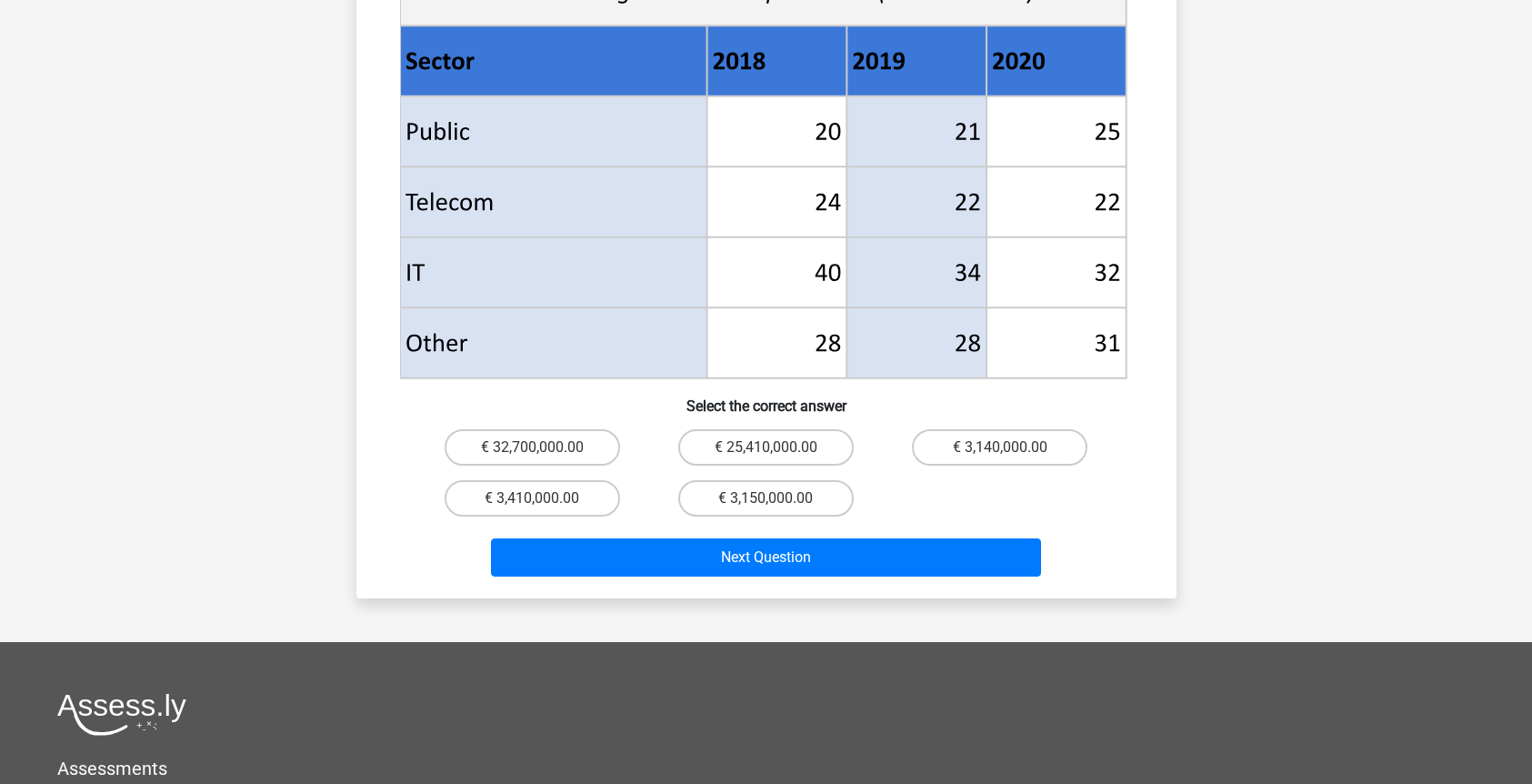
scroll to position [750, 0]
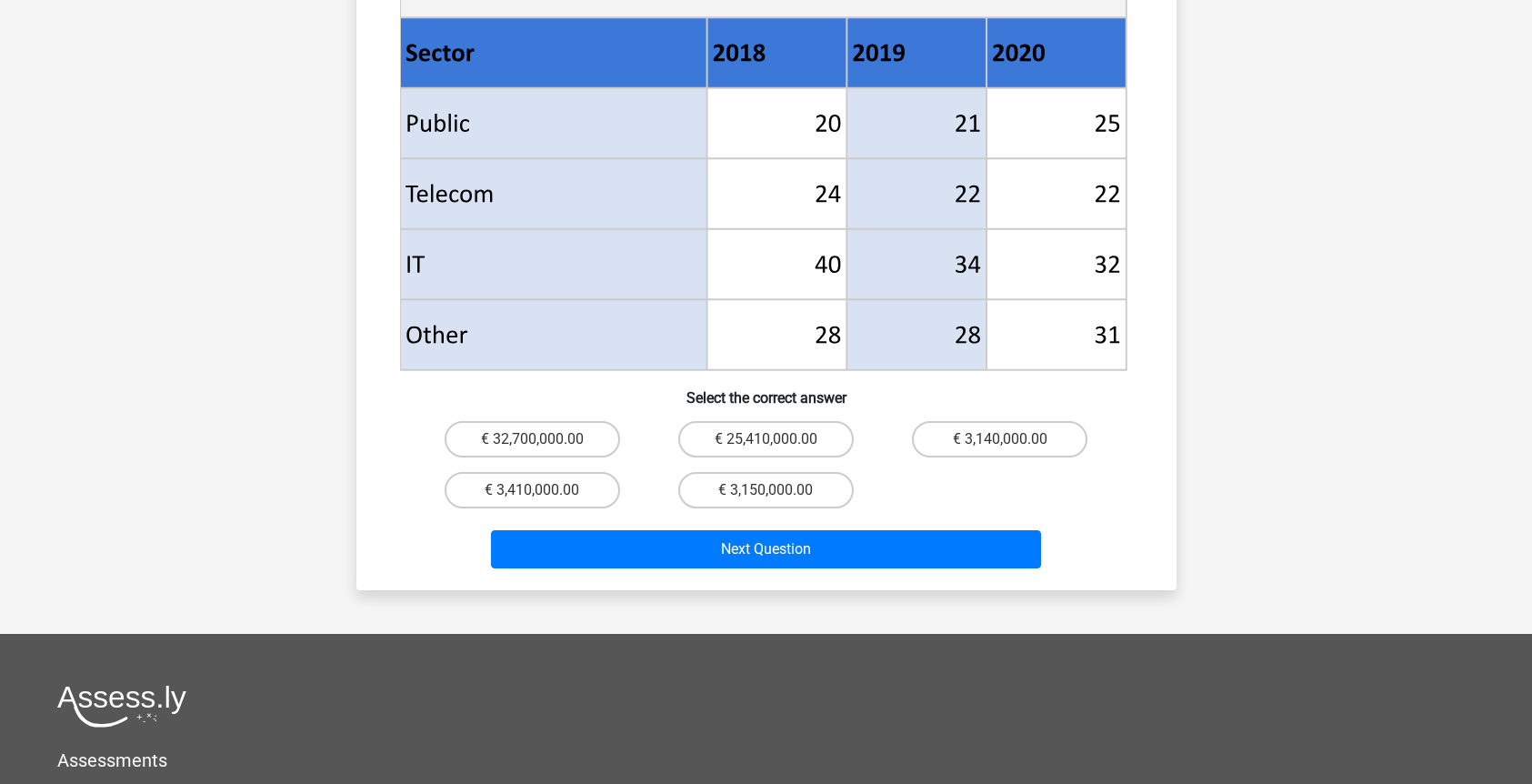
click at [536, 490] on input "€ 3,410,000.00" at bounding box center [538, 496] width 12 height 12
radio input "true"
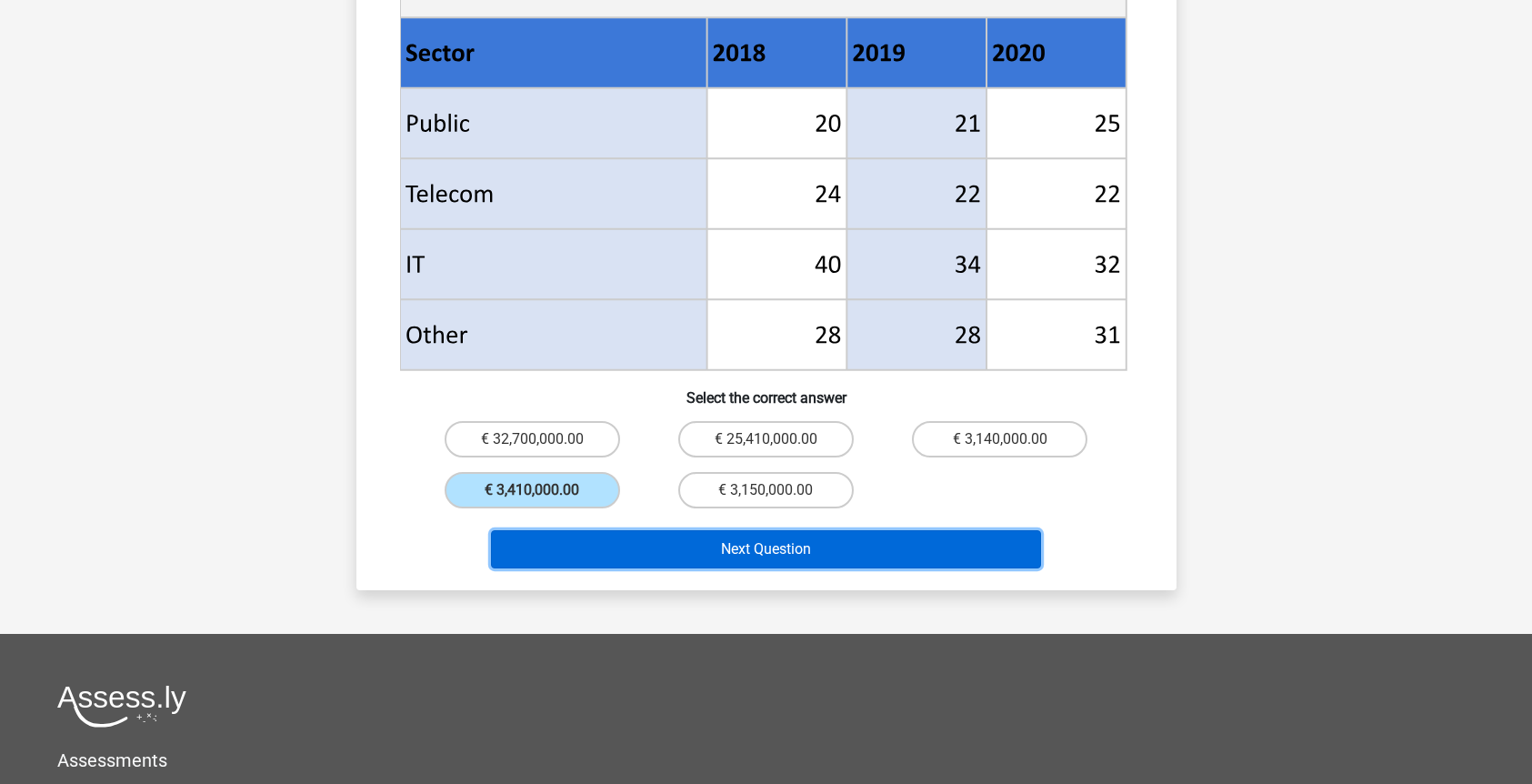
click at [586, 530] on button "Next Question" at bounding box center [766, 549] width 550 height 38
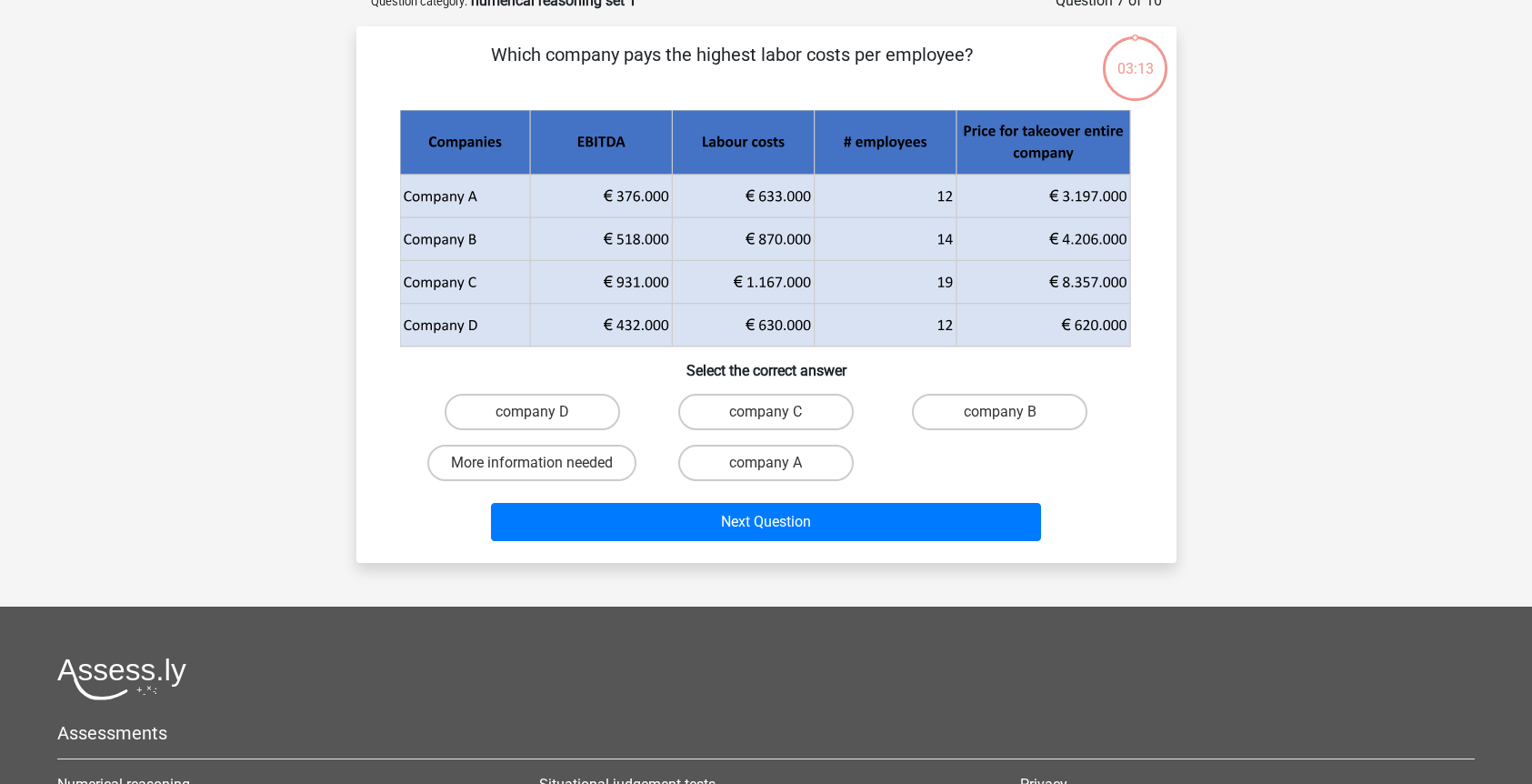
scroll to position [91, 0]
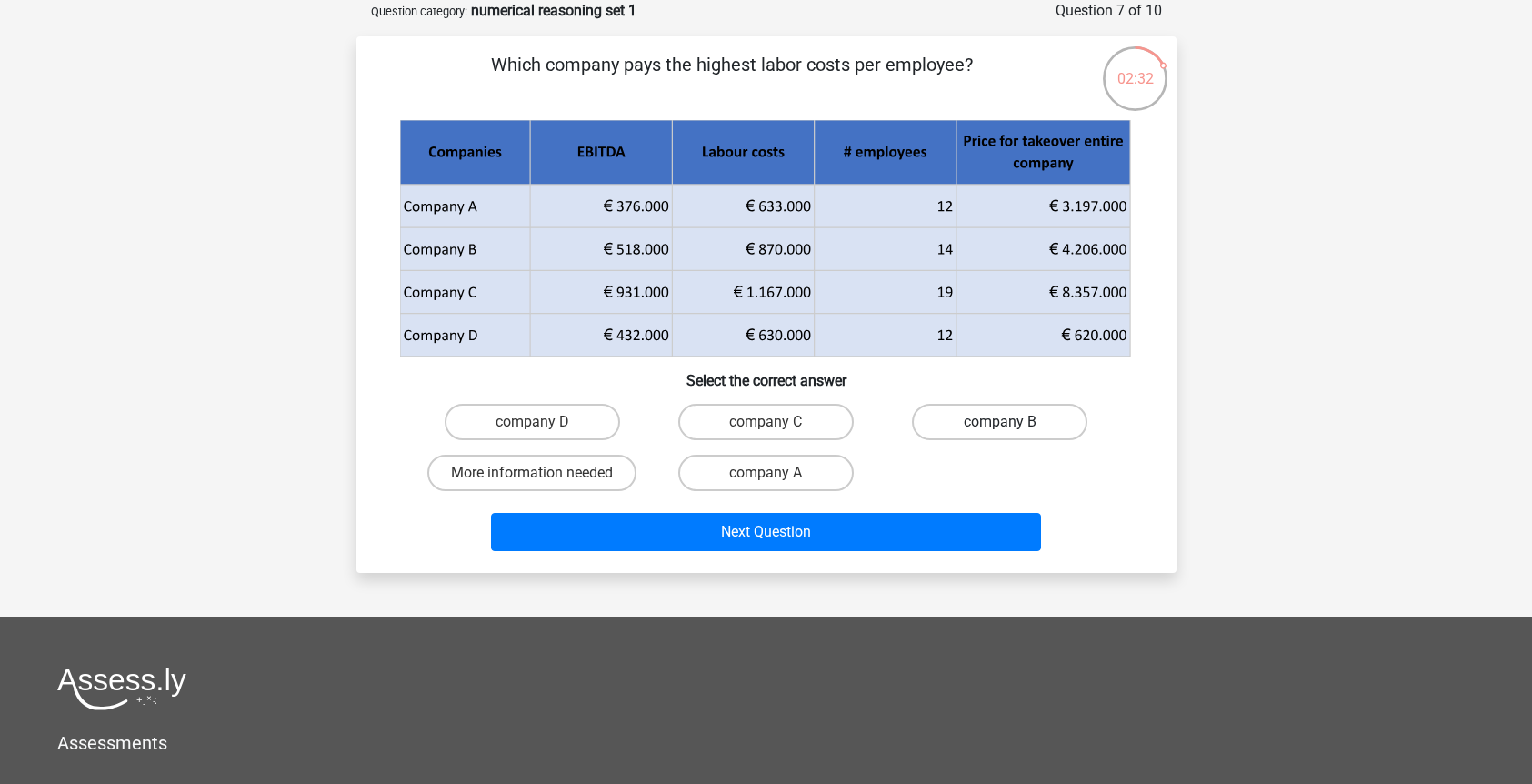
click at [1014, 428] on label "company B" at bounding box center [999, 422] width 175 height 36
click at [1012, 428] on input "company B" at bounding box center [1006, 427] width 12 height 12
radio input "true"
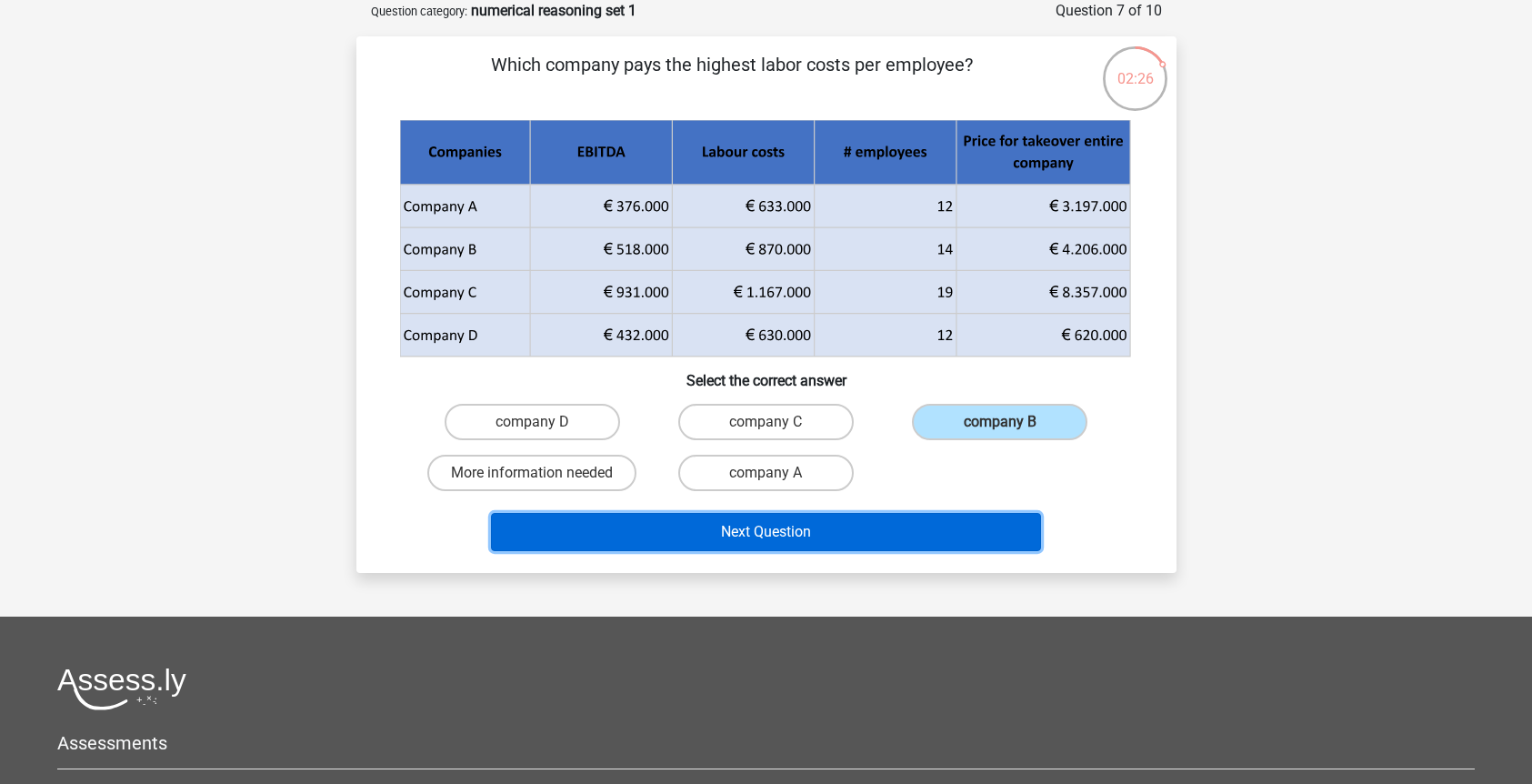
click at [940, 514] on button "Next Question" at bounding box center [766, 532] width 550 height 38
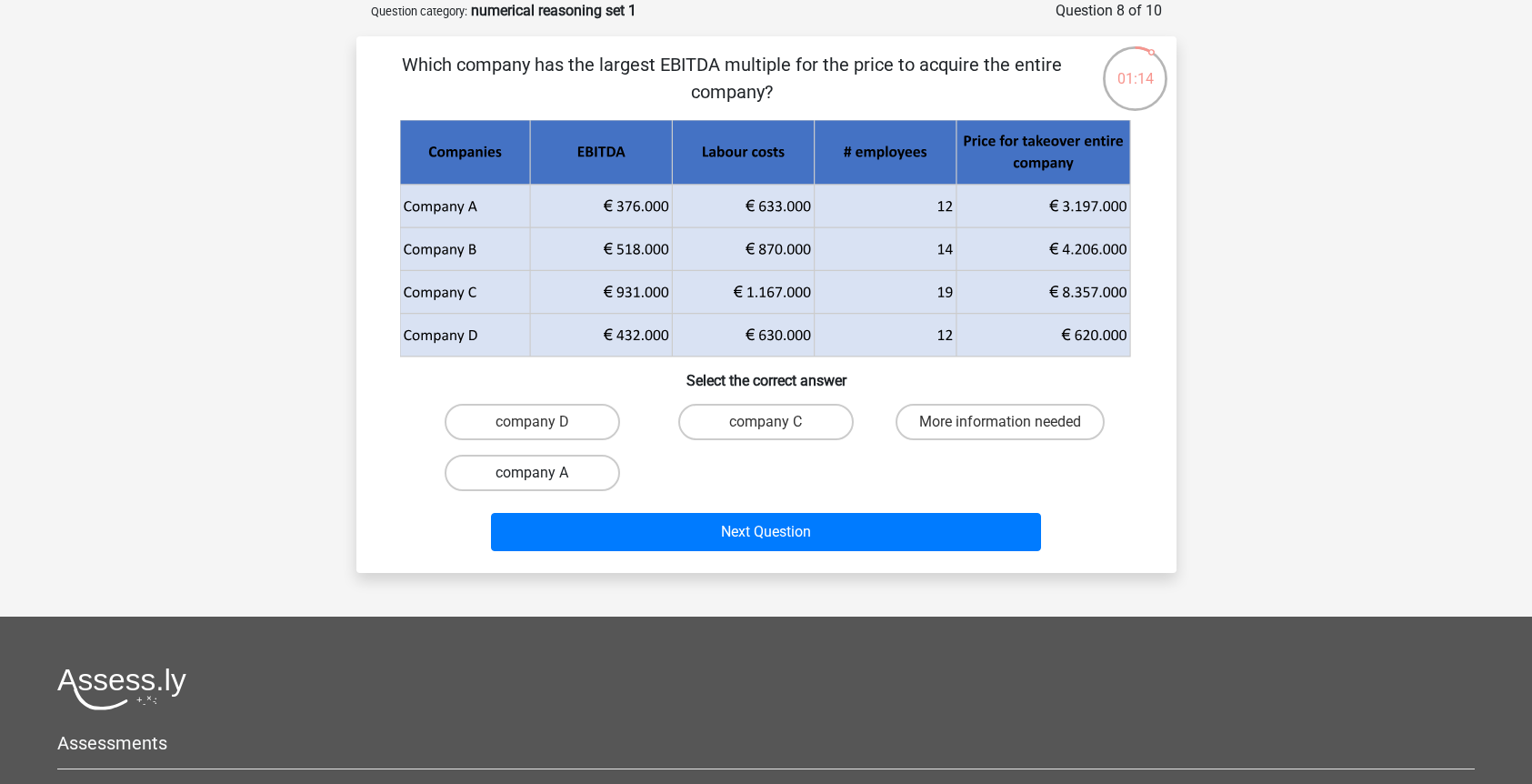
click at [561, 477] on label "company A" at bounding box center [532, 473] width 175 height 36
click at [544, 477] on input "company A" at bounding box center [538, 478] width 12 height 12
radio input "true"
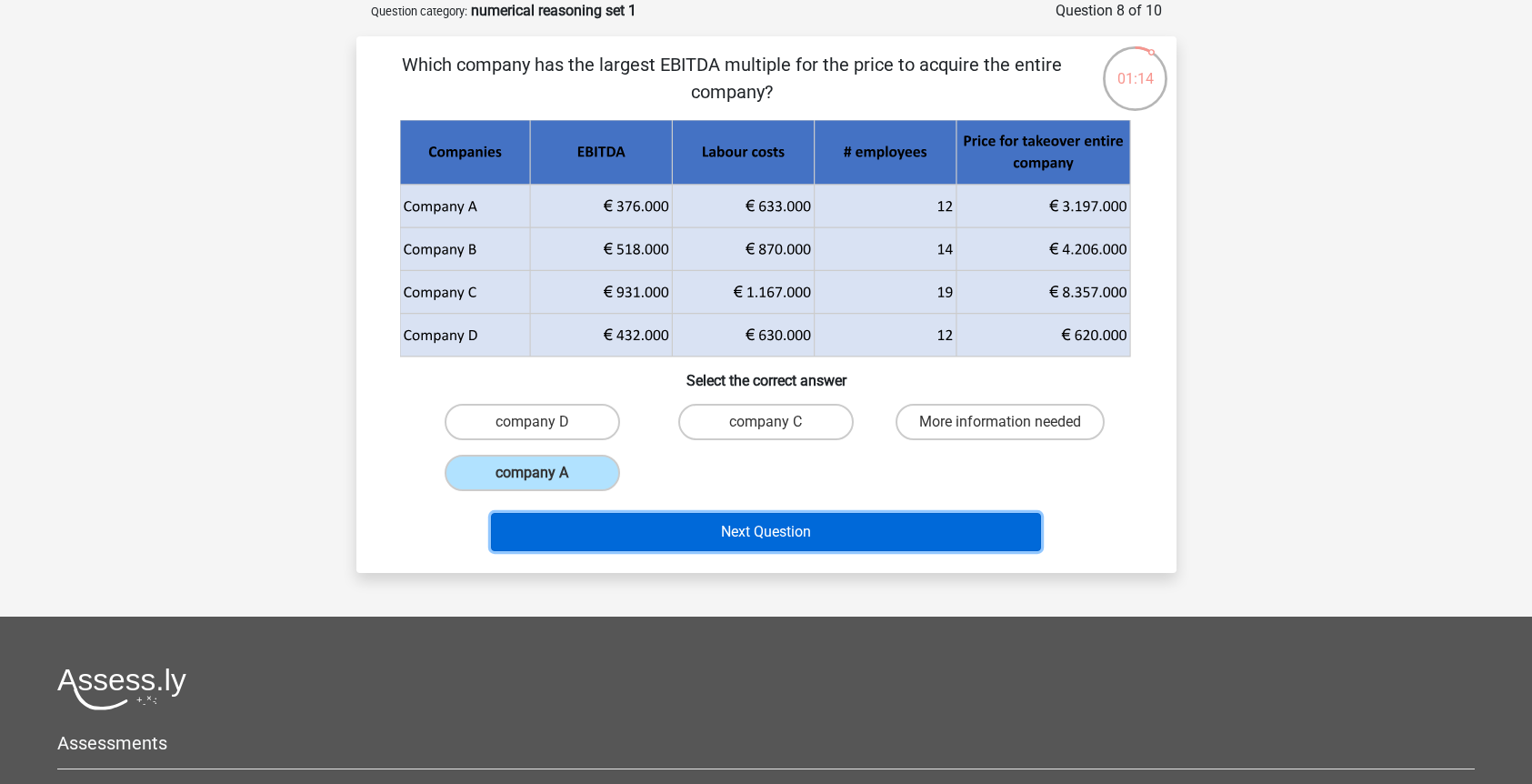
click at [580, 519] on button "Next Question" at bounding box center [766, 532] width 550 height 38
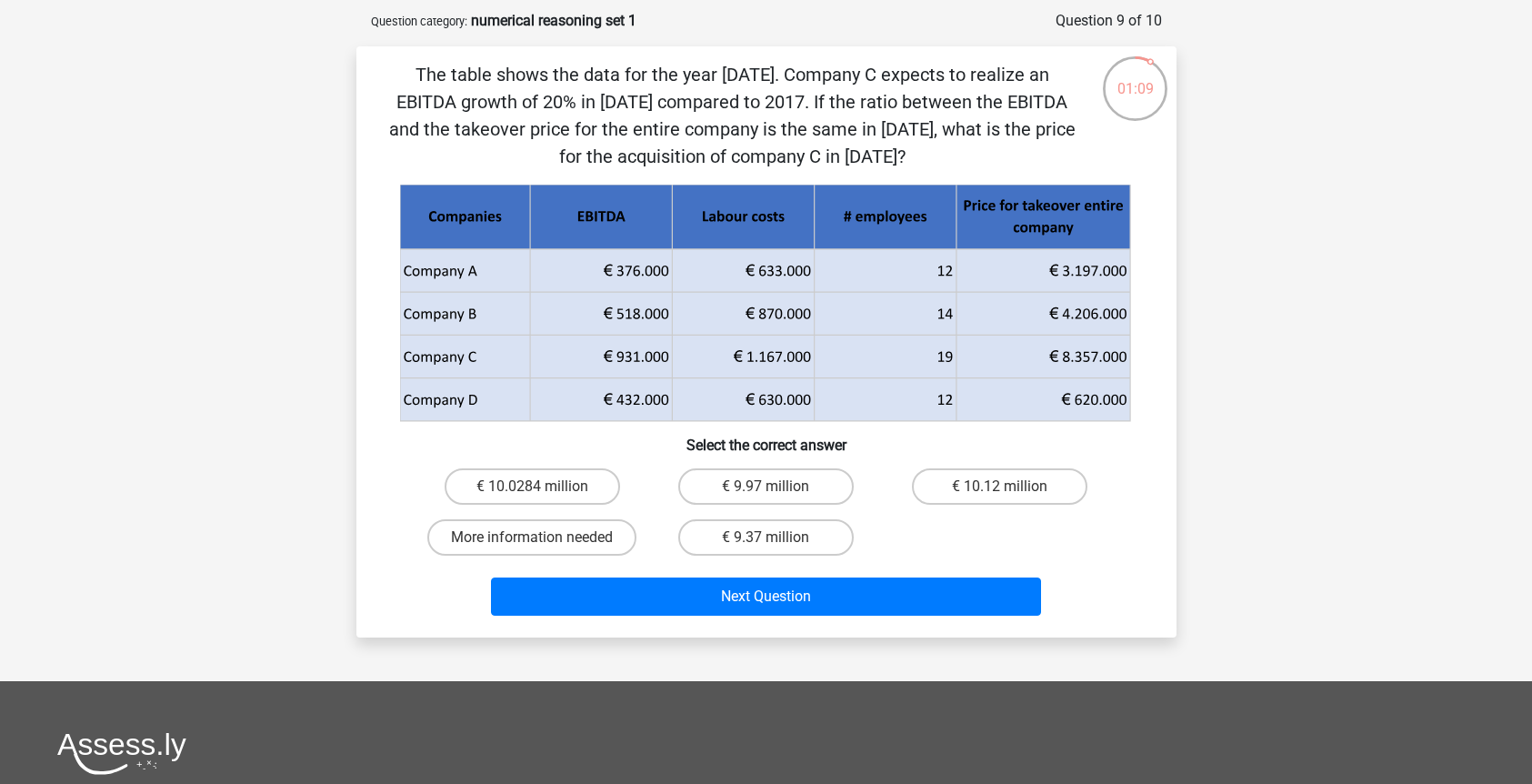
scroll to position [78, 0]
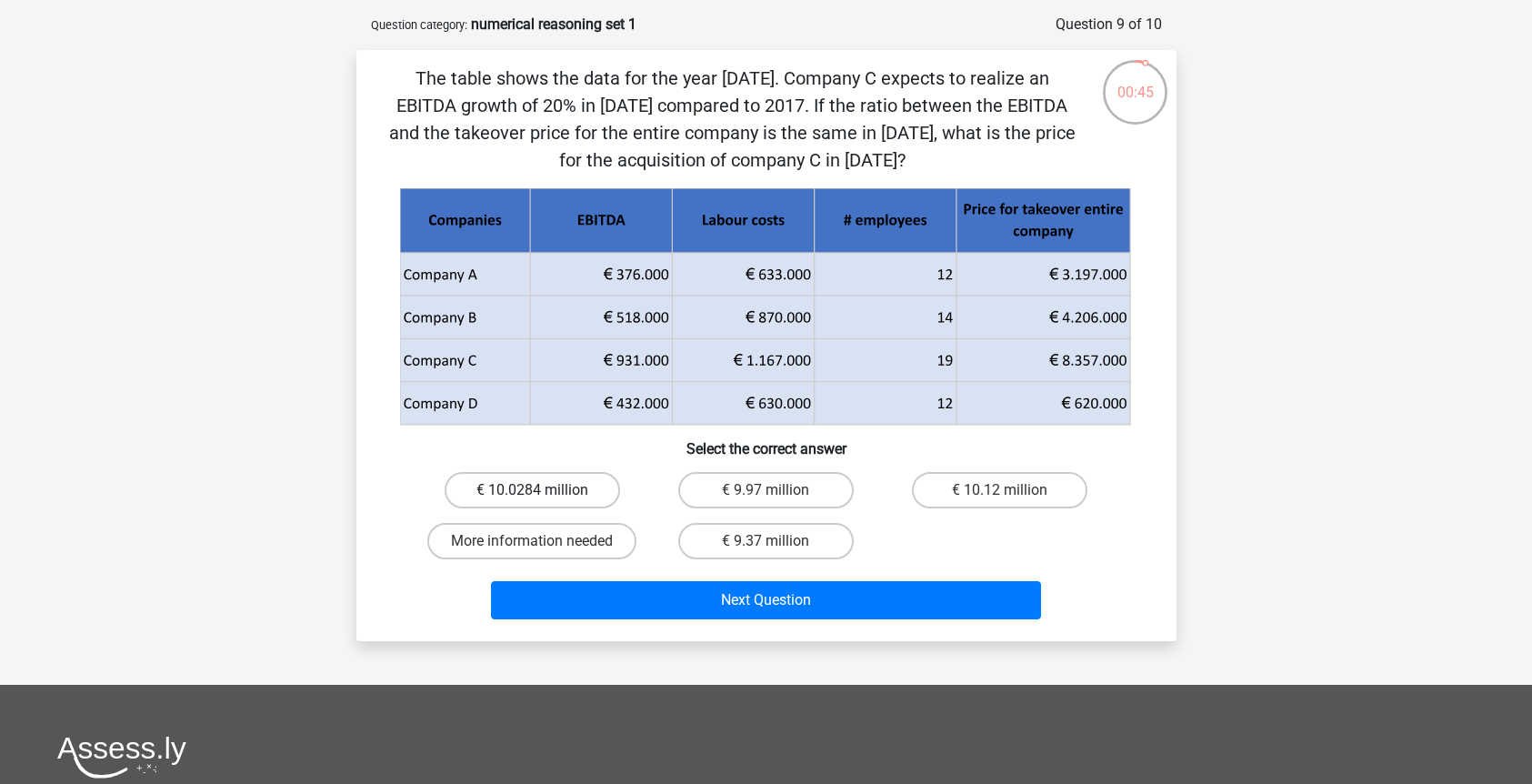
click at [584, 495] on label "€ 10.0284 million" at bounding box center [532, 490] width 175 height 36
click at [544, 495] on input "€ 10.0284 million" at bounding box center [538, 496] width 12 height 12
radio input "true"
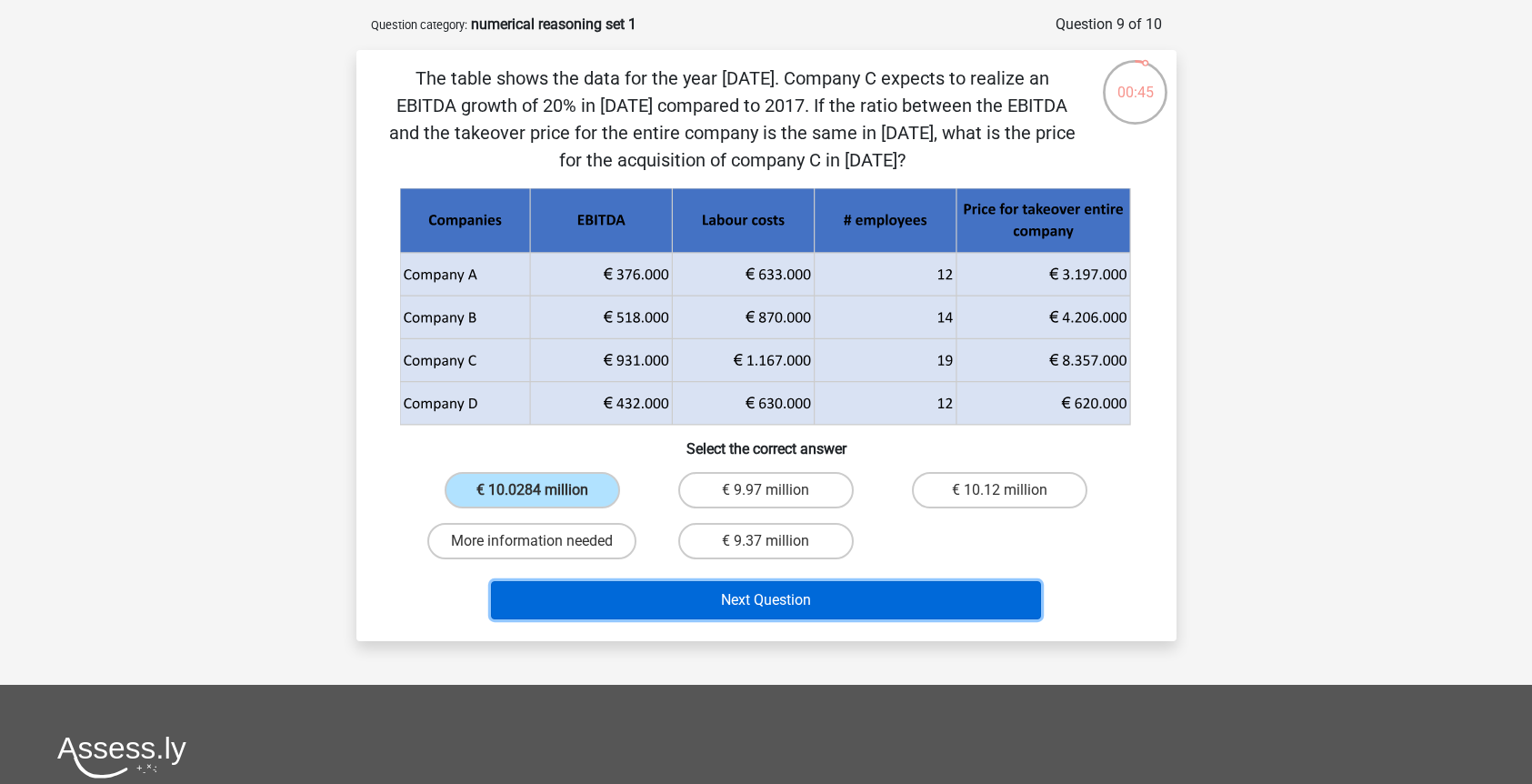
click at [664, 596] on button "Next Question" at bounding box center [766, 600] width 550 height 38
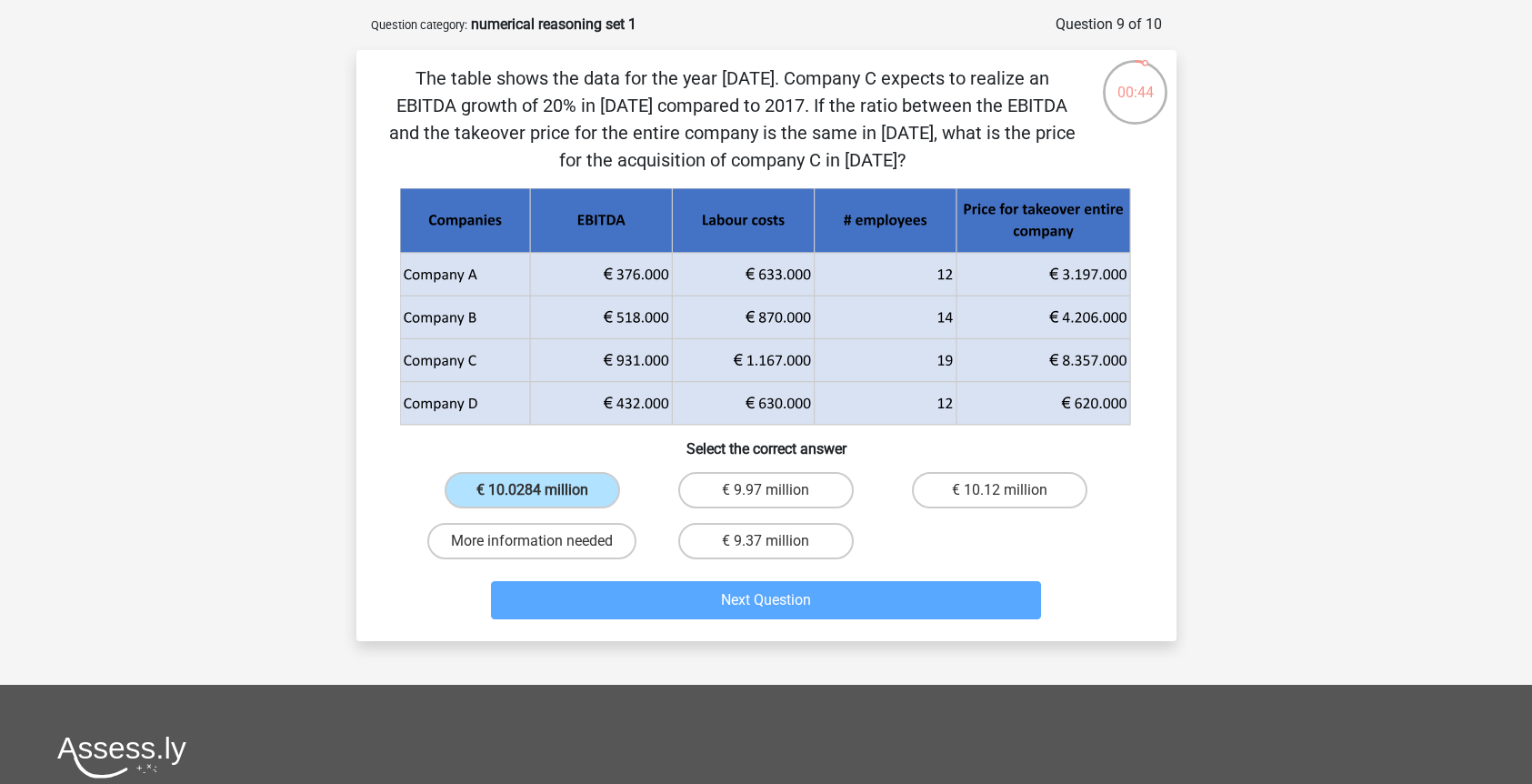
scroll to position [91, 0]
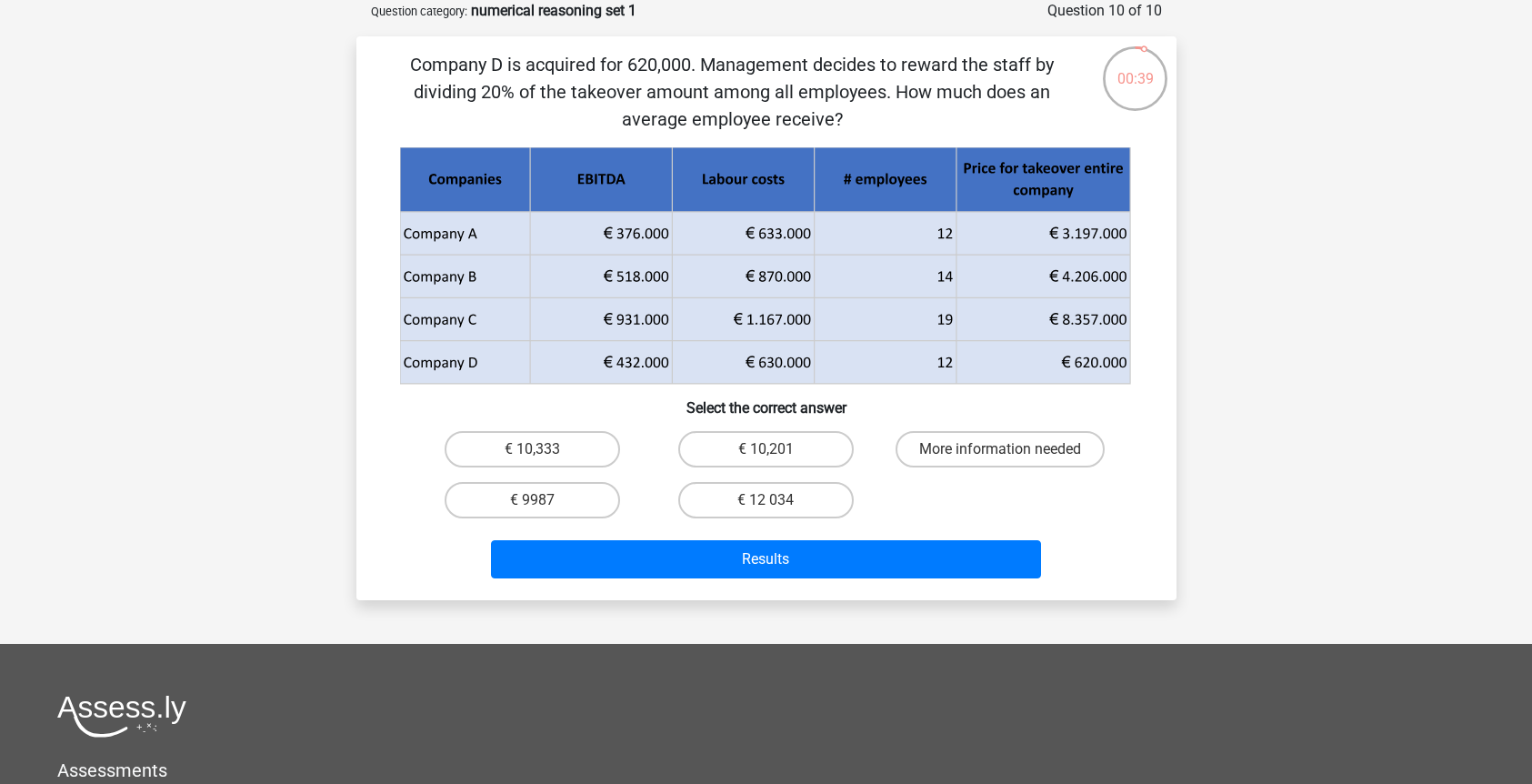
click at [740, 472] on div "€ 10,201" at bounding box center [766, 449] width 234 height 51
click at [739, 461] on label "€ 10,201" at bounding box center [766, 450] width 175 height 36
click at [766, 461] on input "€ 10,201" at bounding box center [772, 455] width 12 height 12
radio input "true"
click at [716, 538] on div "Results" at bounding box center [766, 555] width 762 height 60
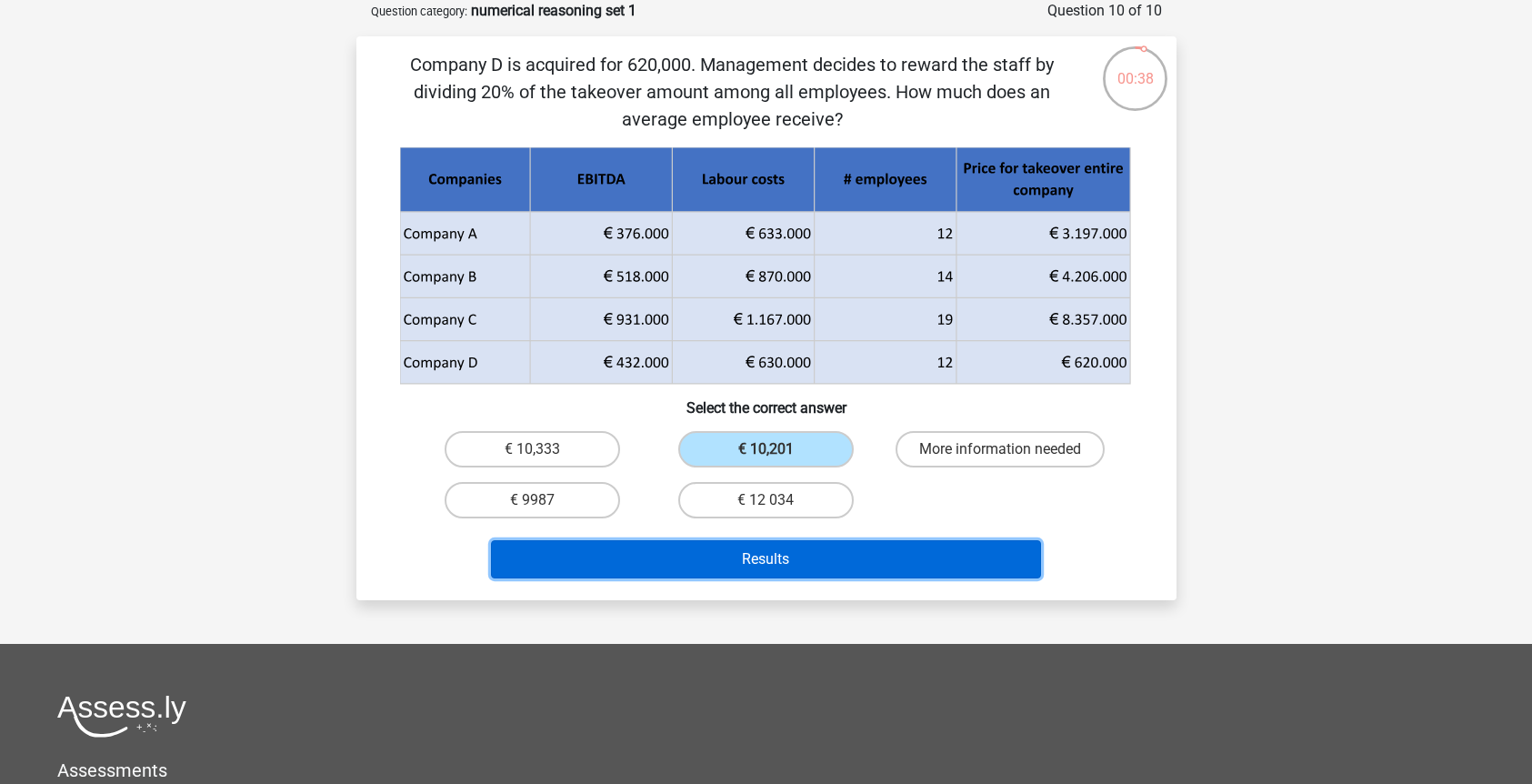
click at [716, 565] on button "Results" at bounding box center [766, 559] width 550 height 38
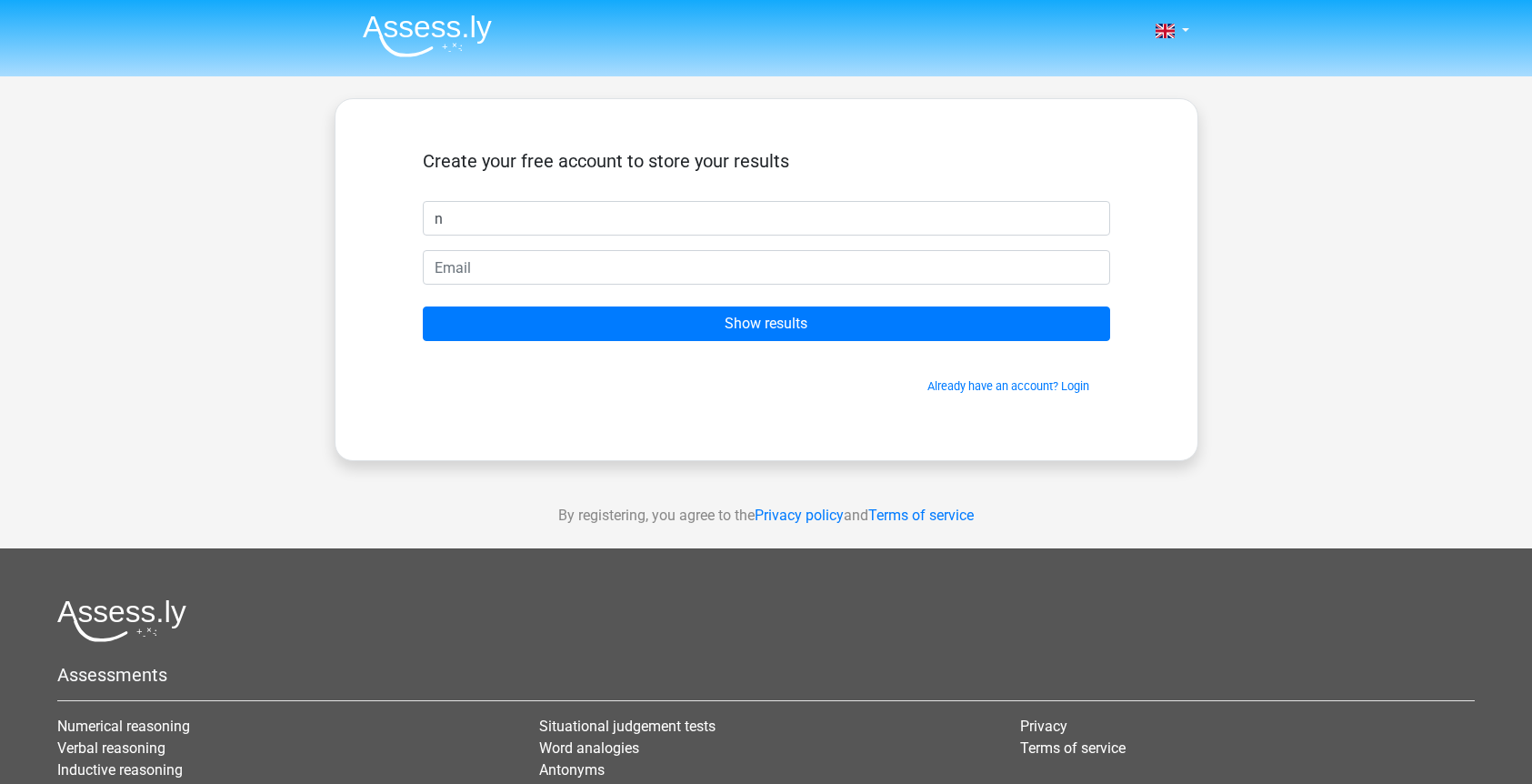
type input "n"
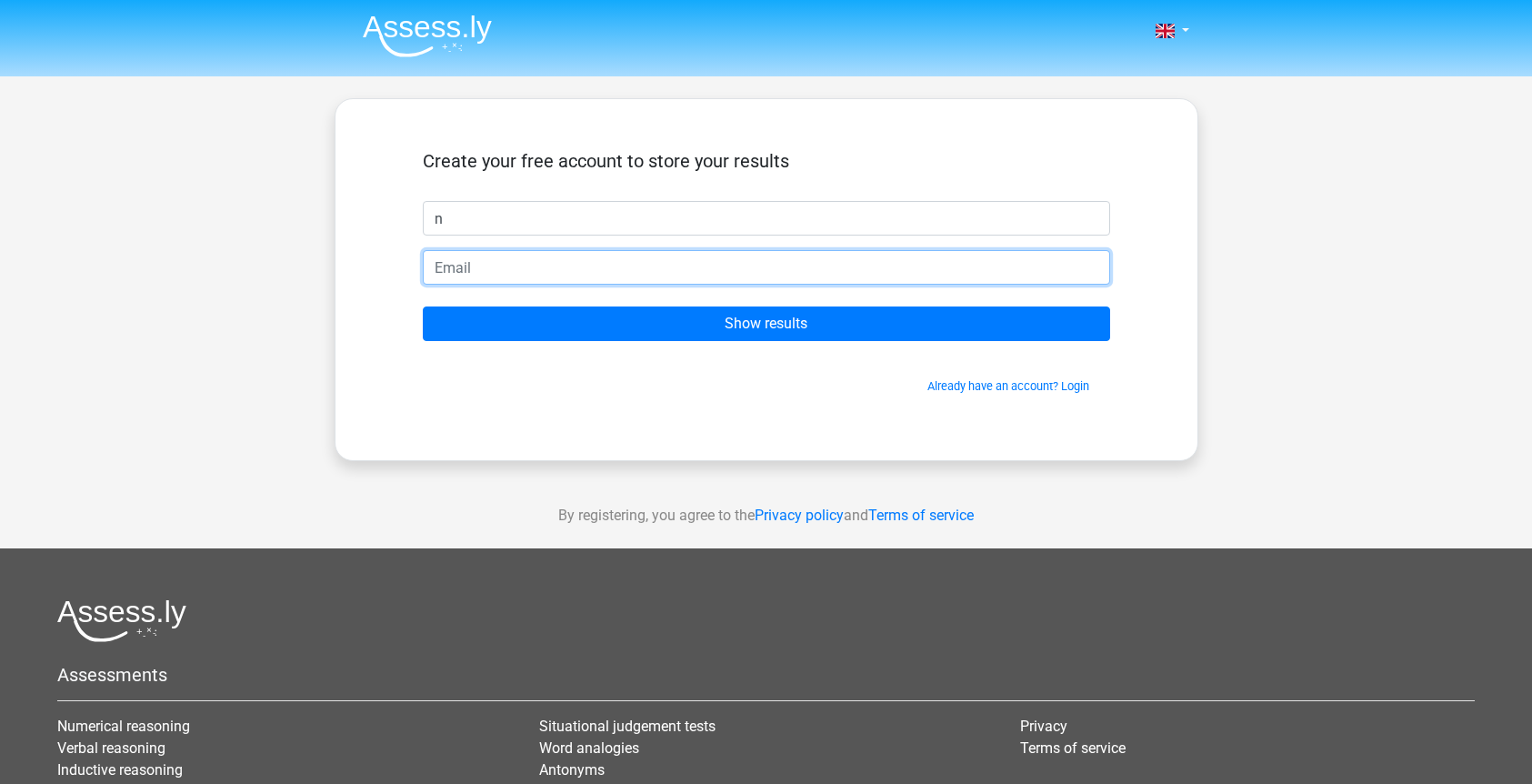
click at [588, 267] on input "email" at bounding box center [766, 267] width 687 height 35
type input "[EMAIL_ADDRESS][DOMAIN_NAME]"
click at [423, 307] on input "Show results" at bounding box center [766, 324] width 687 height 35
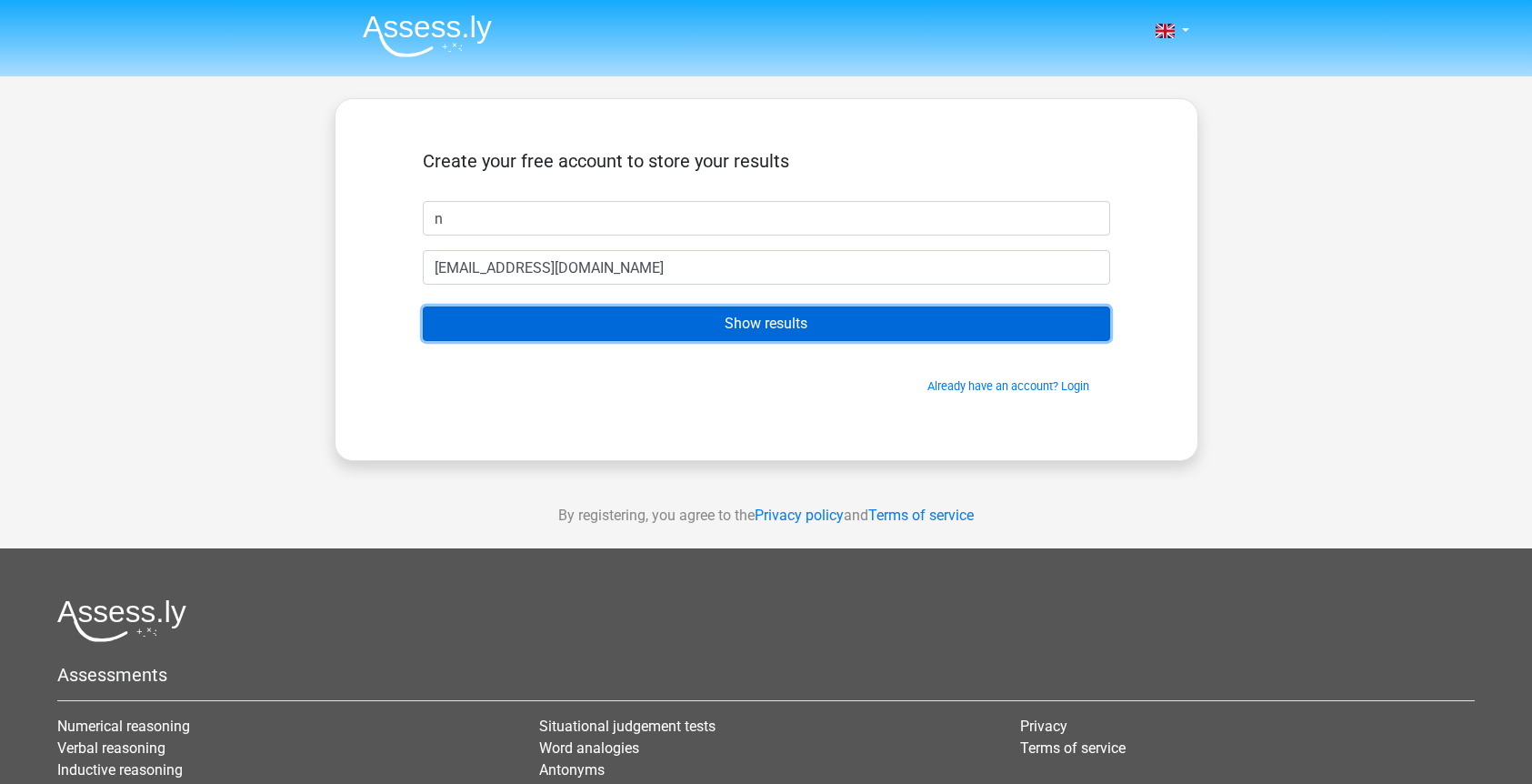
click at [609, 314] on input "Show results" at bounding box center [766, 324] width 687 height 35
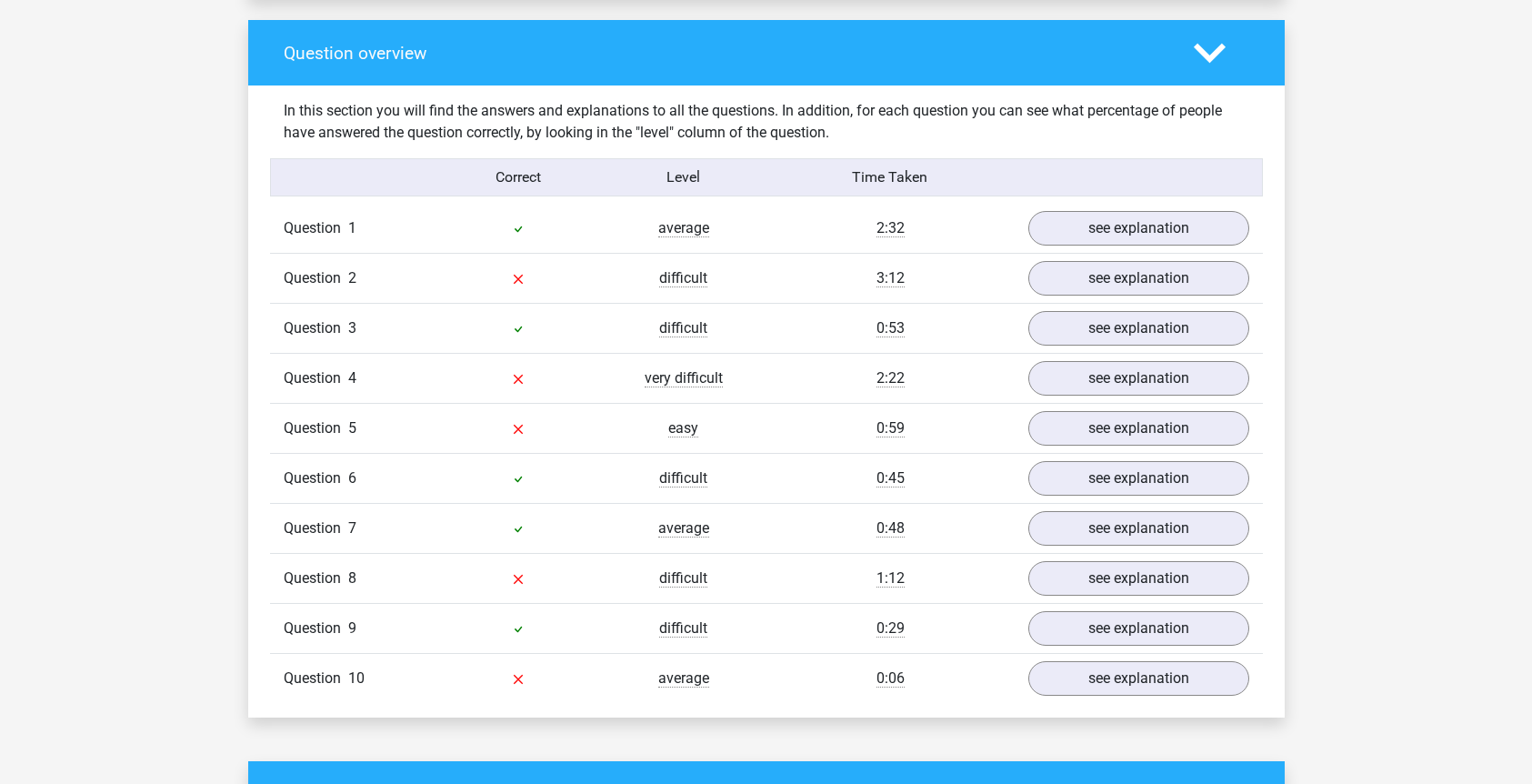
scroll to position [1376, 0]
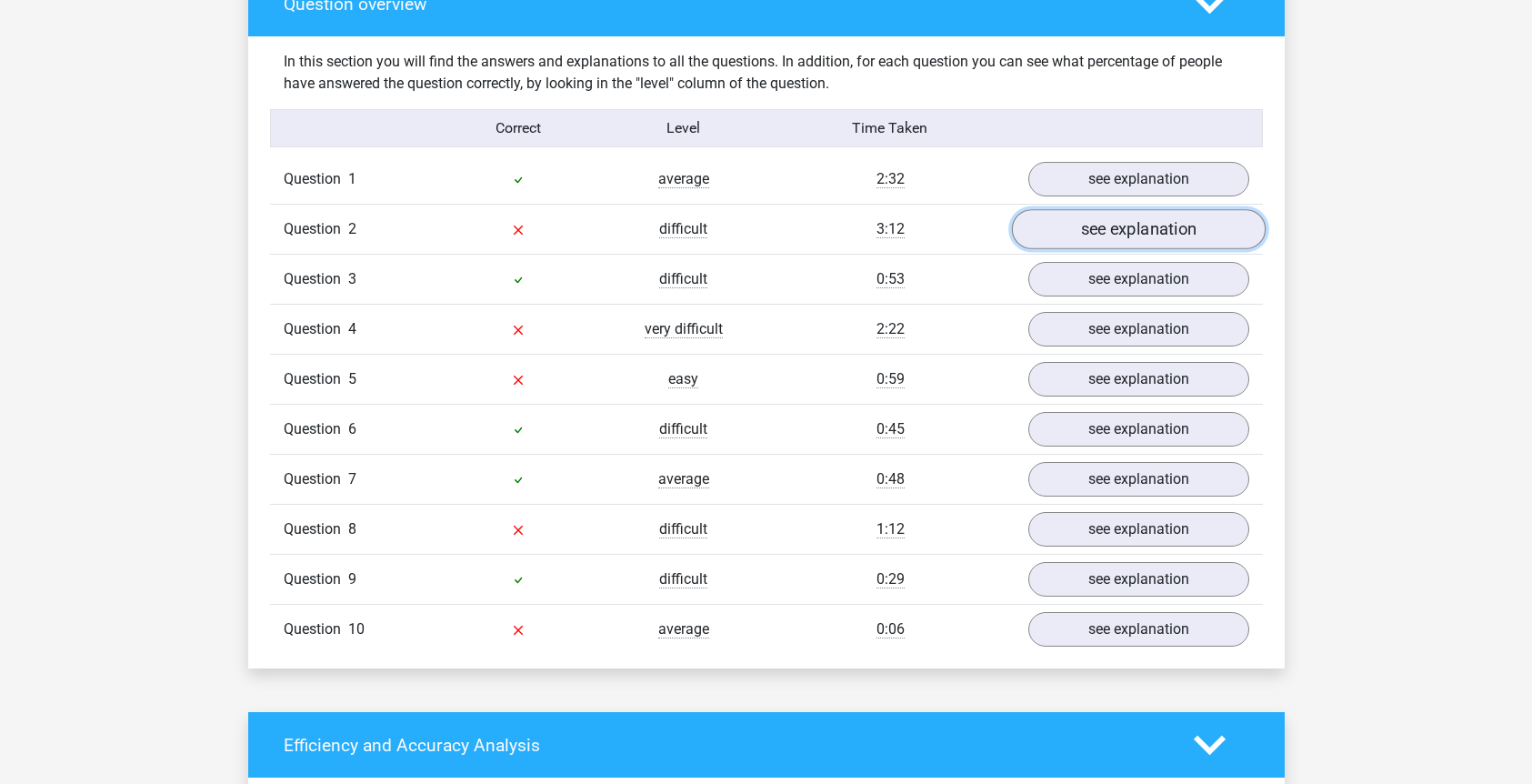
click at [1086, 230] on link "see explanation" at bounding box center [1138, 229] width 254 height 40
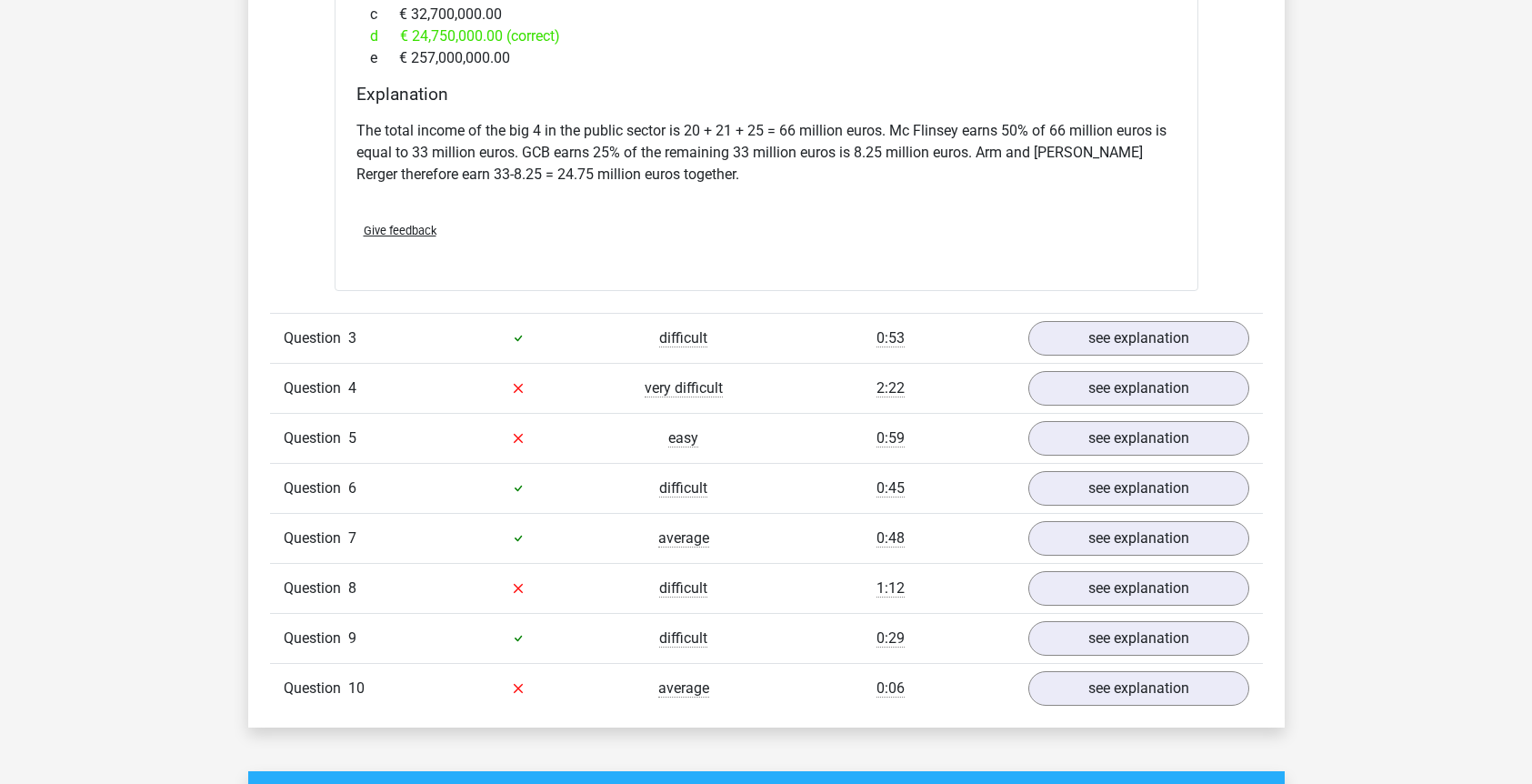
scroll to position [2787, 0]
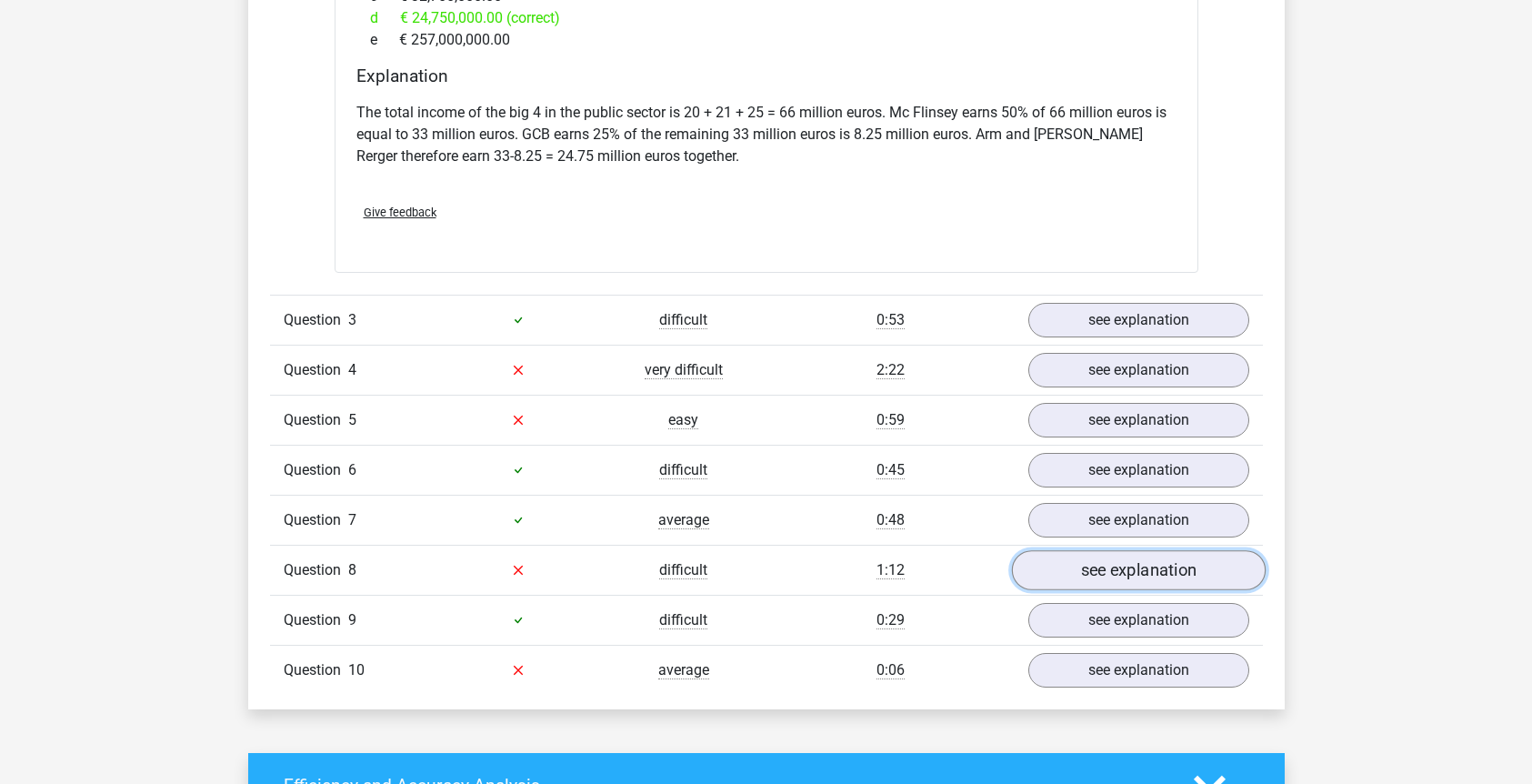
click at [1083, 550] on link "see explanation" at bounding box center [1138, 570] width 254 height 40
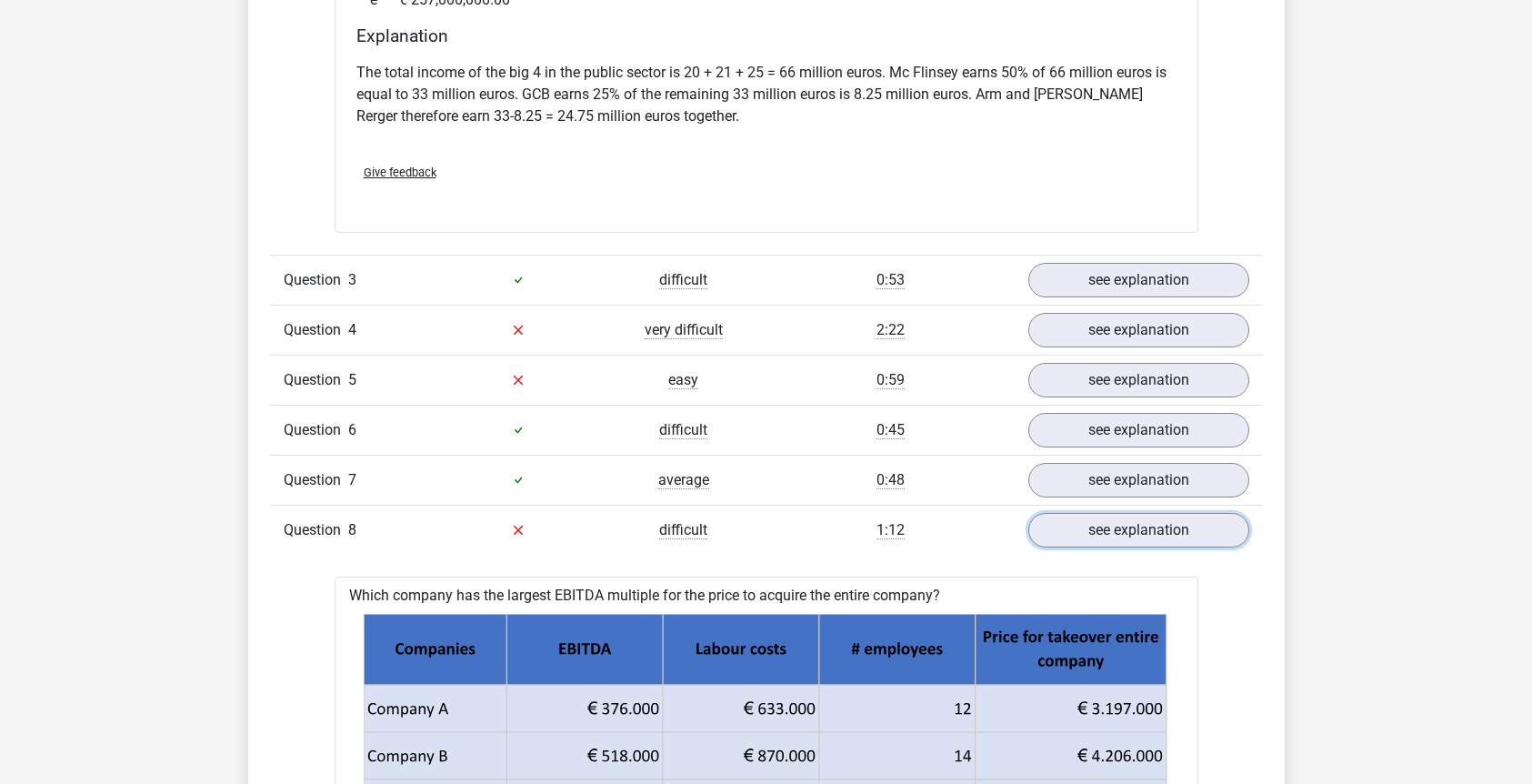
scroll to position [2819, 0]
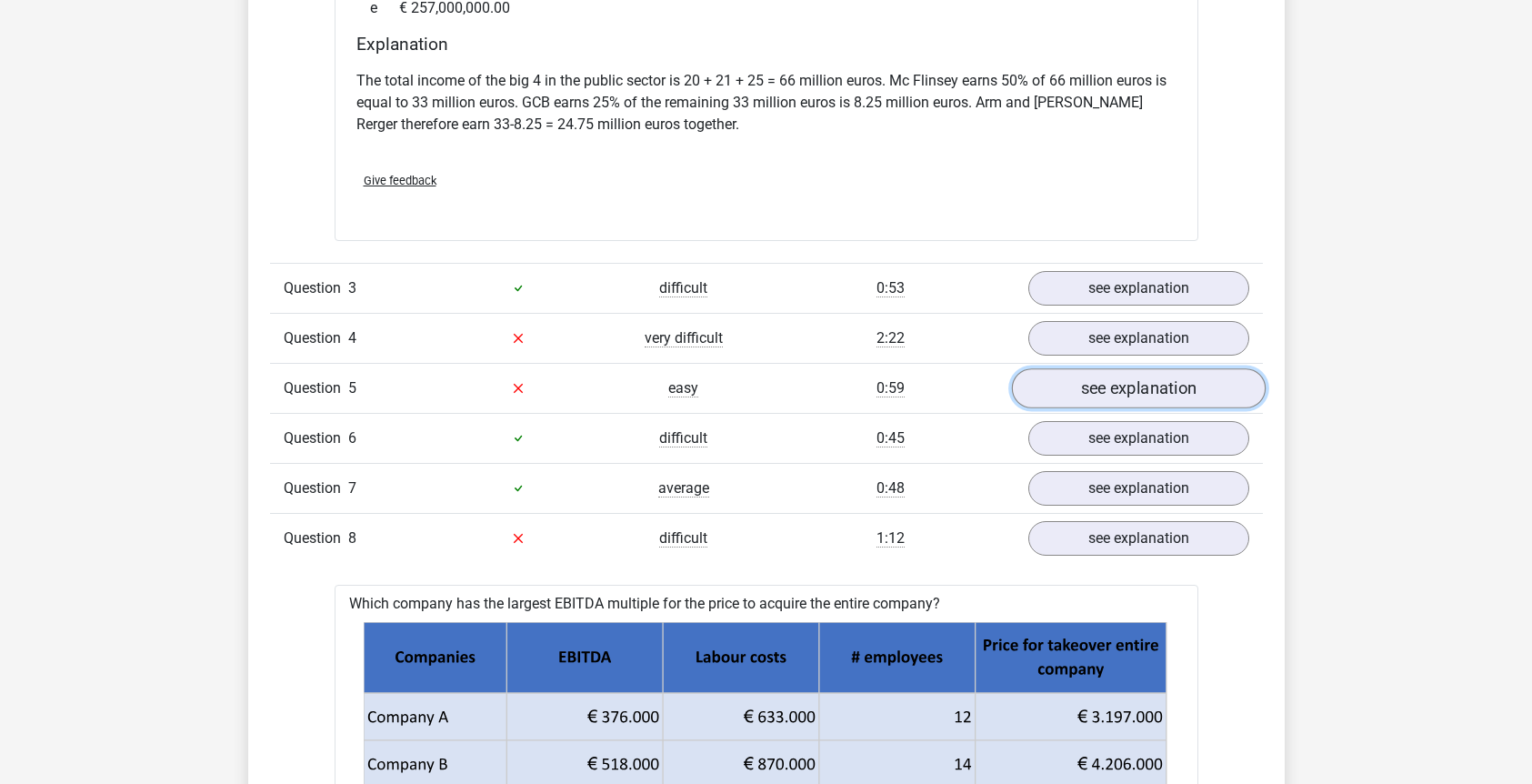
click at [1056, 368] on link "see explanation" at bounding box center [1138, 388] width 254 height 40
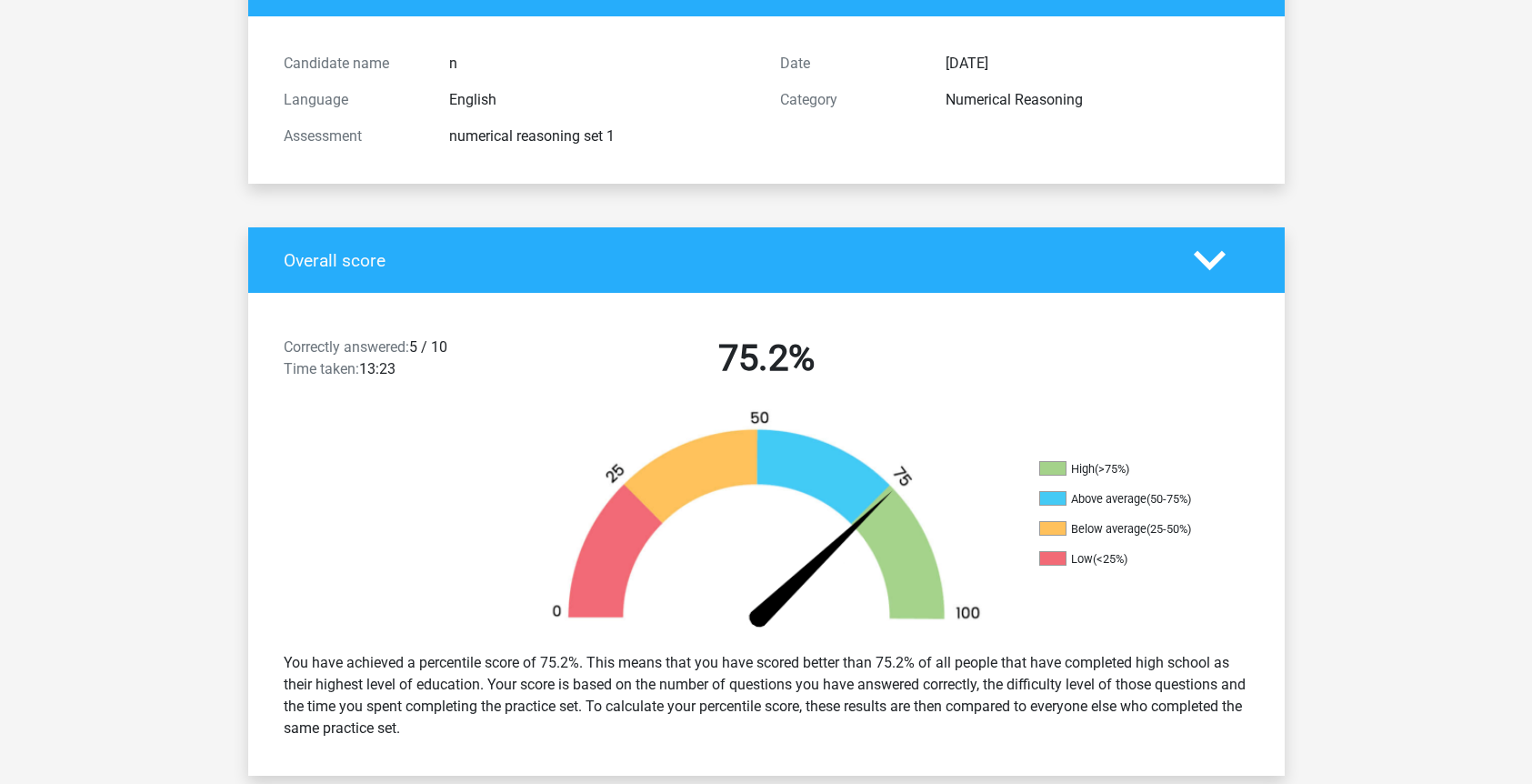
scroll to position [40, 0]
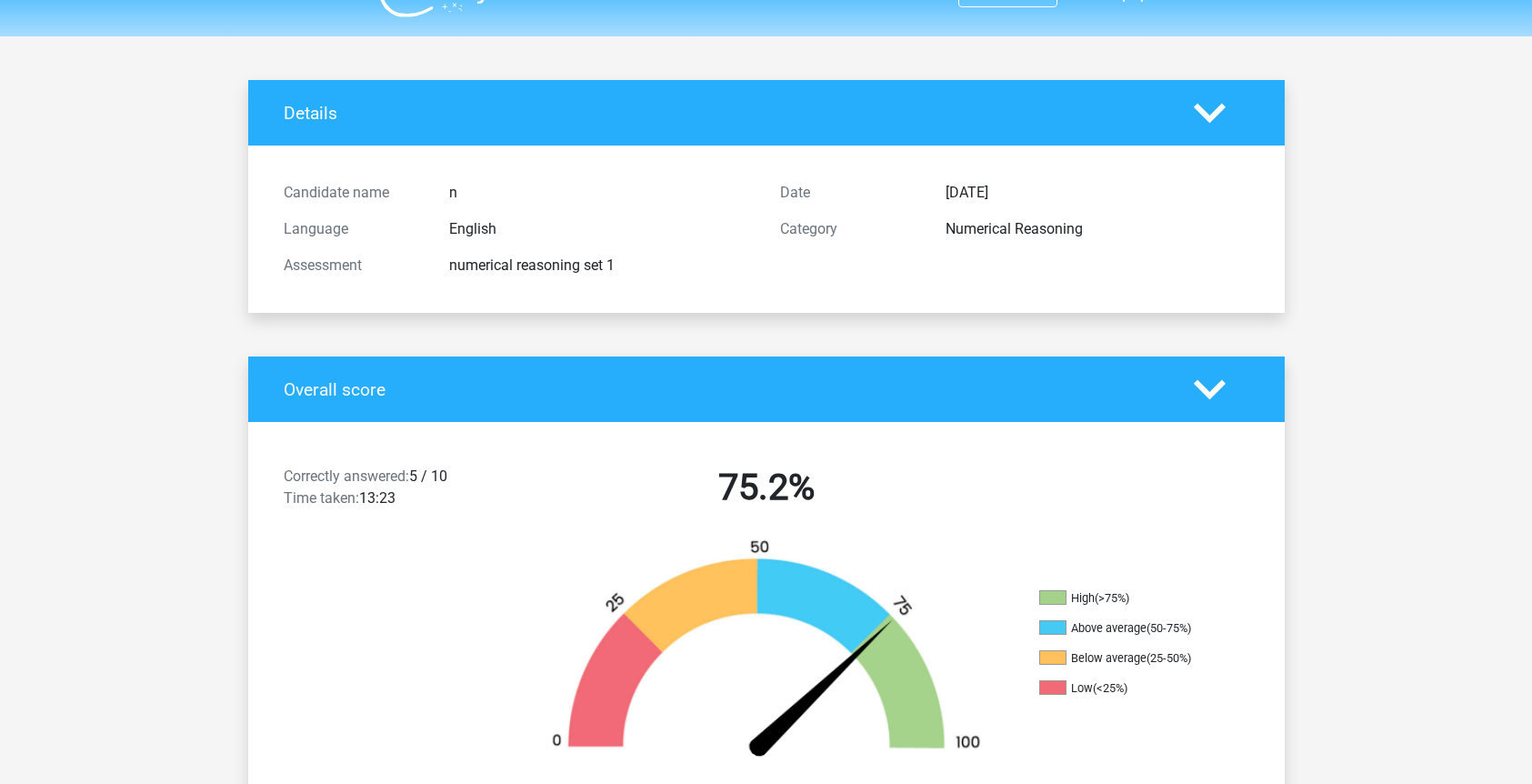
click at [1233, 374] on div at bounding box center [1221, 389] width 82 height 32
click at [1166, 374] on div "Overall score" at bounding box center [766, 389] width 1036 height 65
